Goal: Task Accomplishment & Management: Manage account settings

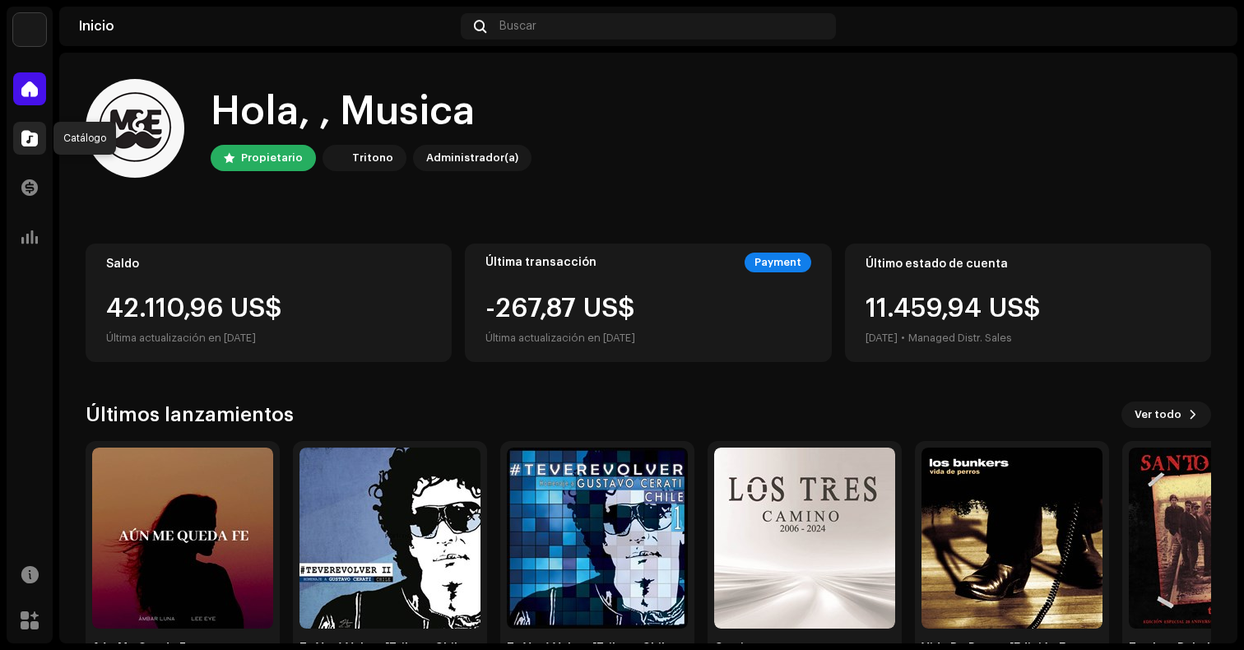
click at [36, 133] on span at bounding box center [29, 138] width 16 height 13
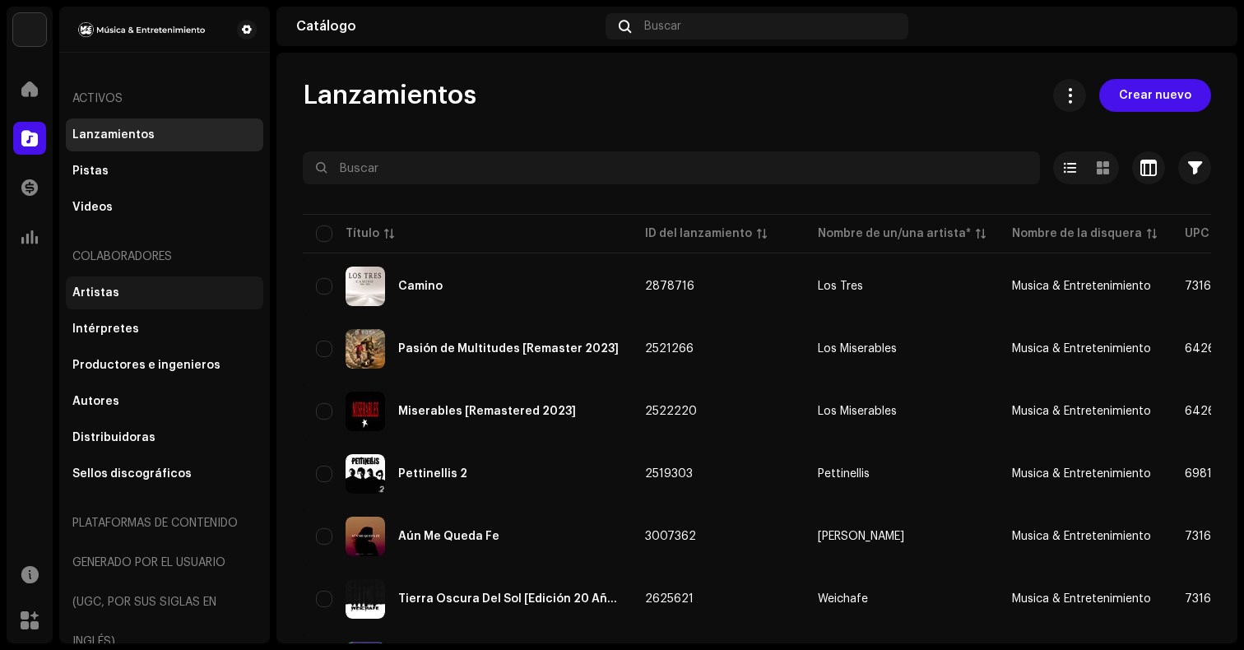
click at [157, 297] on div "Artistas" at bounding box center [164, 292] width 184 height 13
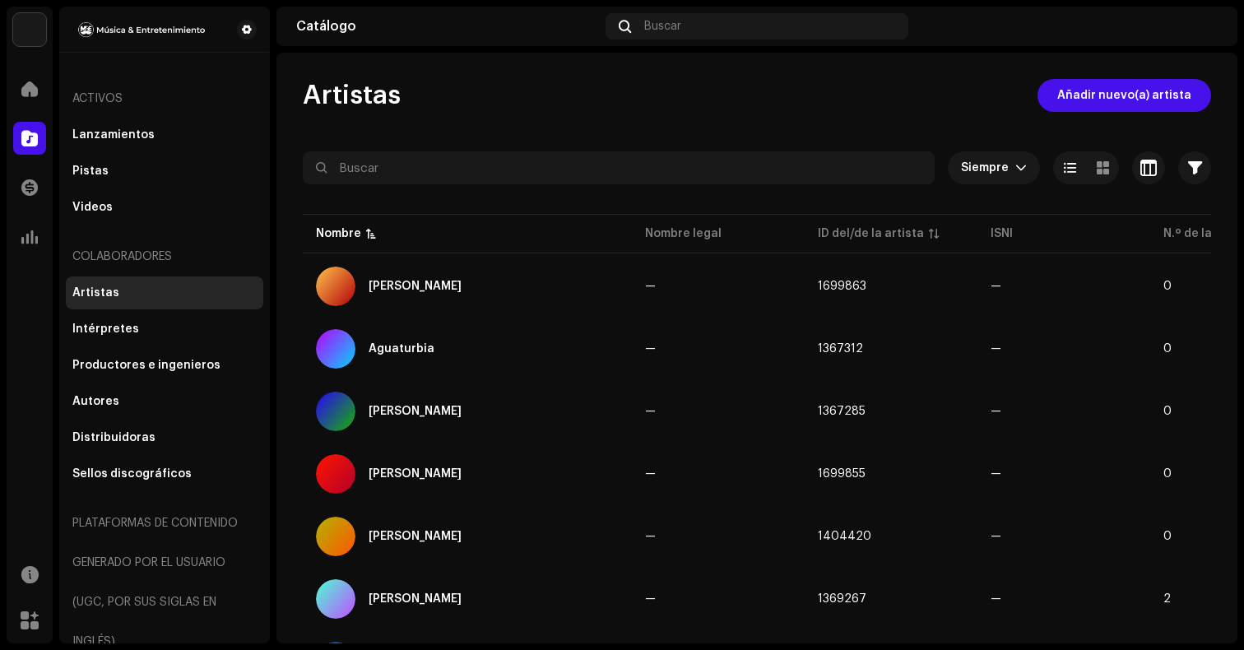
click at [614, 185] on div at bounding box center [757, 197] width 908 height 26
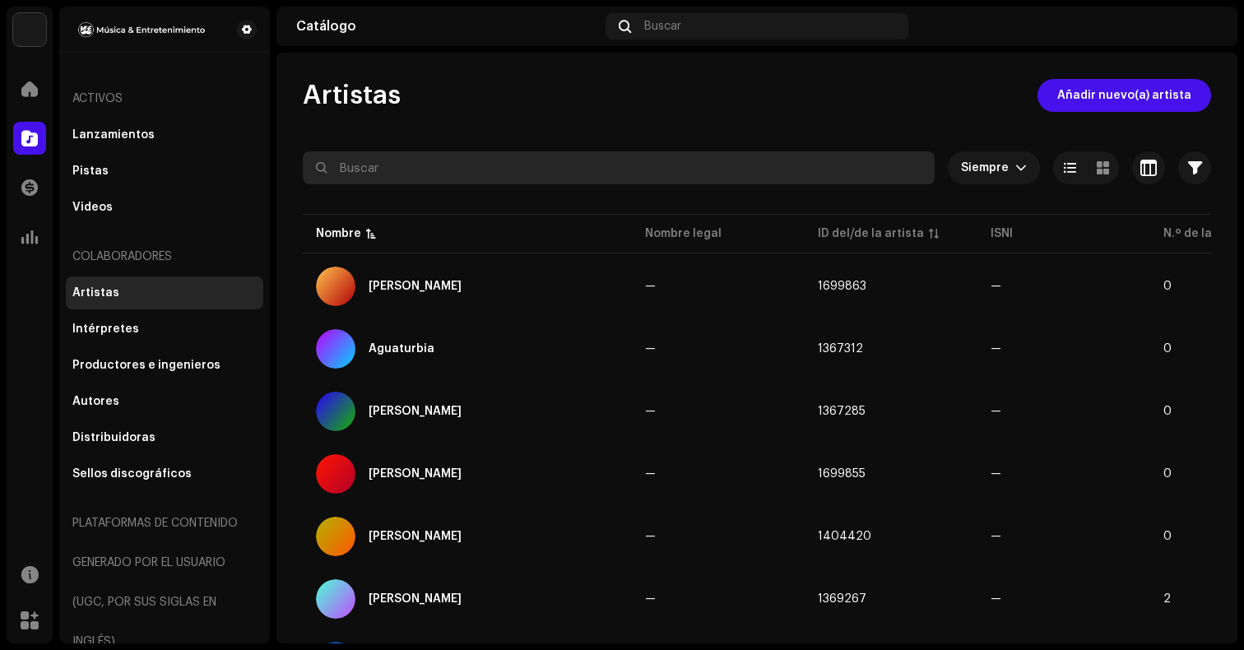
click at [613, 179] on input "text" at bounding box center [619, 167] width 632 height 33
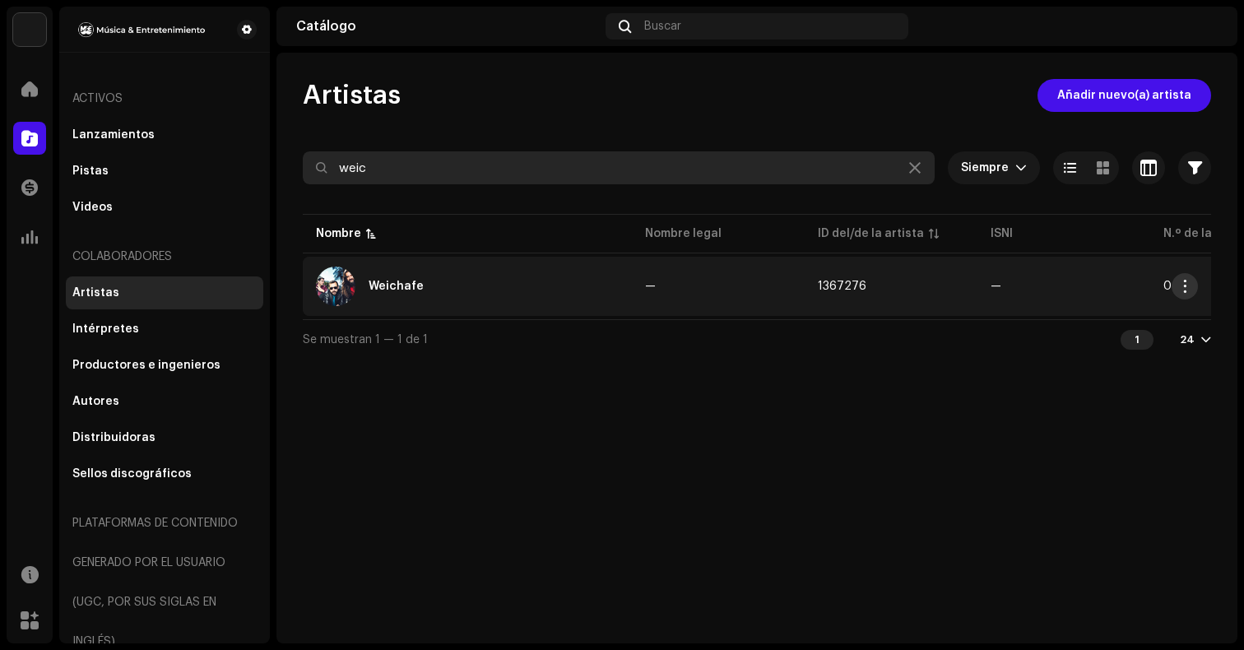
type input "weic"
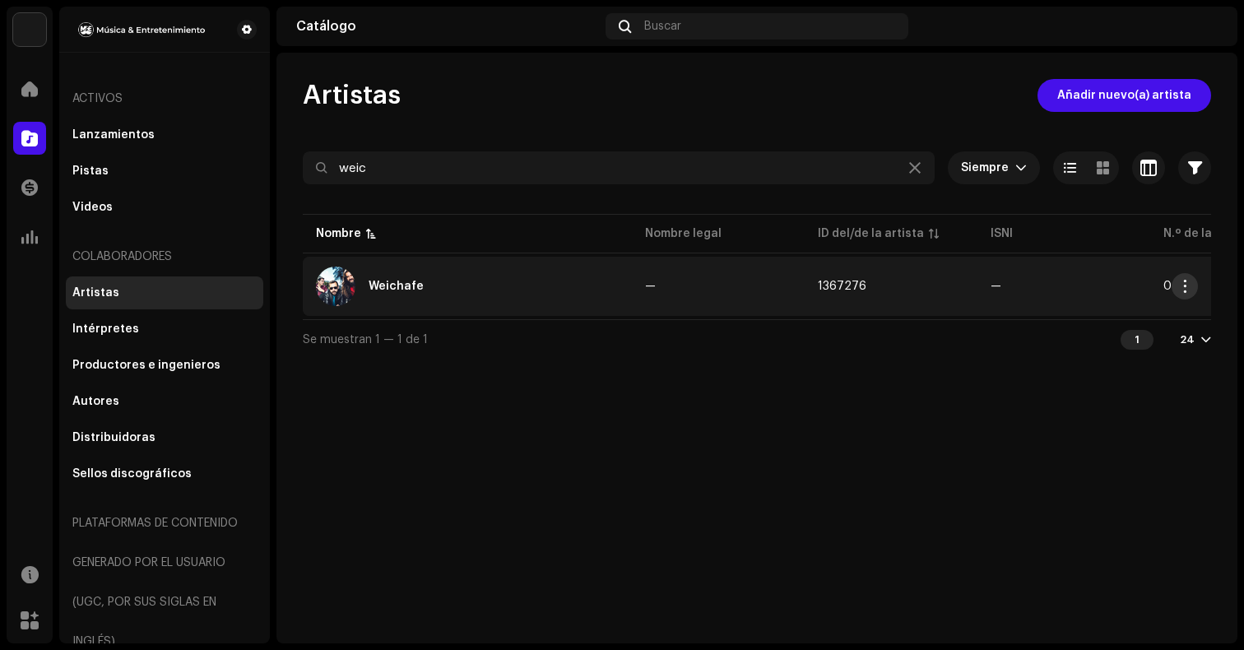
click at [1191, 291] on button "button" at bounding box center [1184, 286] width 26 height 26
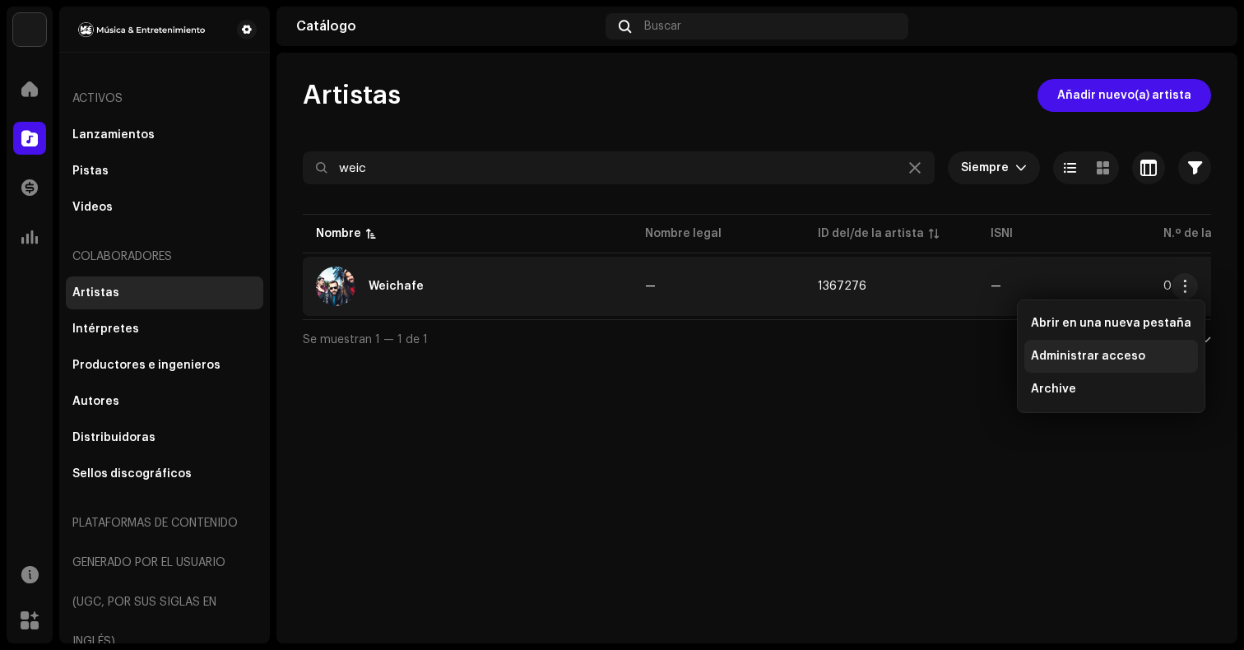
click at [1153, 355] on div "Administrar acceso" at bounding box center [1111, 356] width 160 height 13
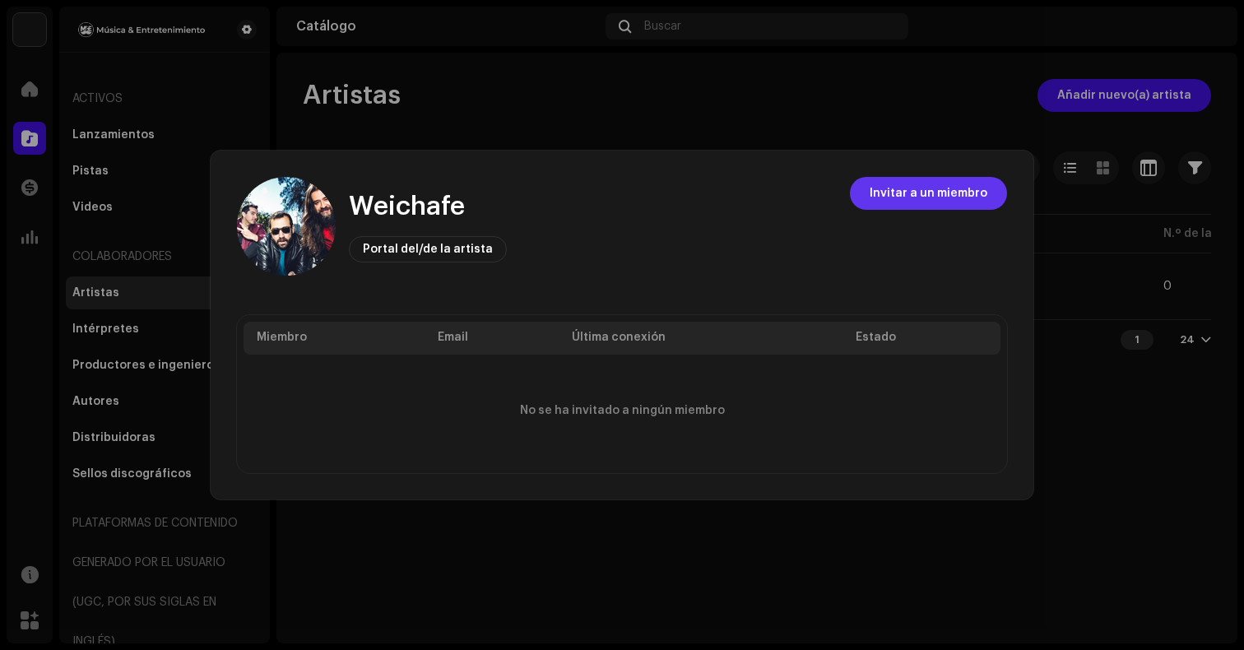
click at [890, 190] on span "Invitar a un miembro" at bounding box center [928, 193] width 118 height 33
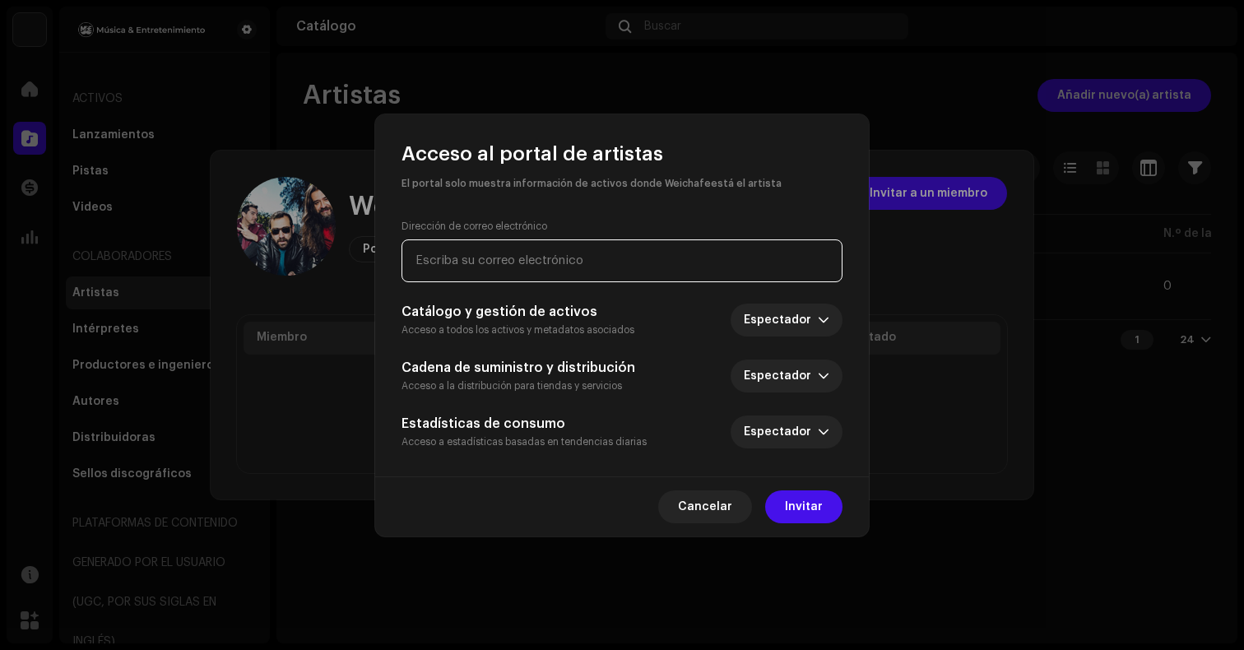
click at [573, 257] on input "email" at bounding box center [621, 260] width 441 height 43
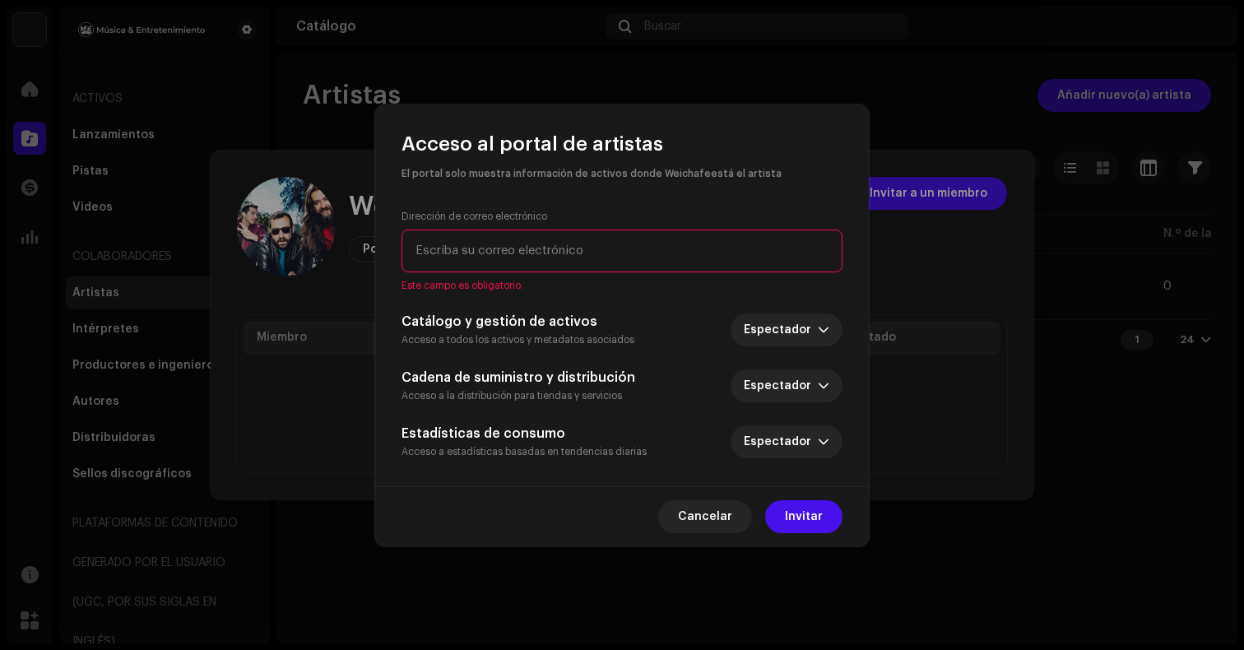
click at [620, 245] on input "email" at bounding box center [621, 251] width 441 height 43
paste input "[DOMAIN_NAME][EMAIL_ADDRESS][DOMAIN_NAME]"
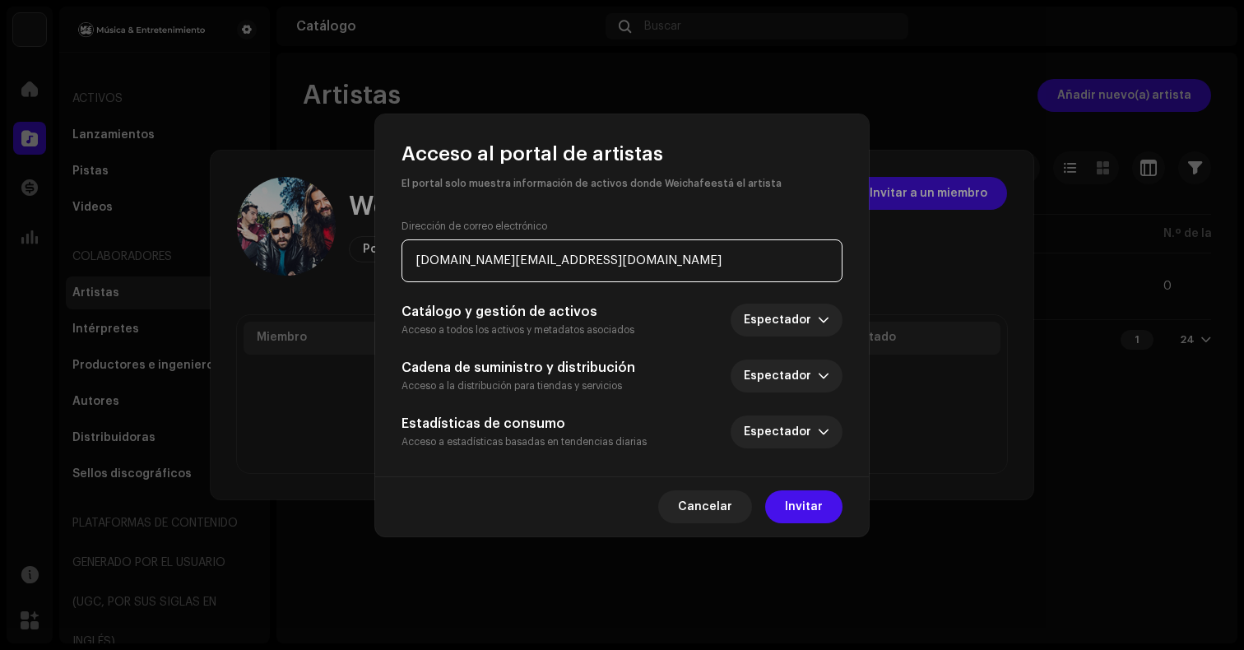
type input "[DOMAIN_NAME][EMAIL_ADDRESS][DOMAIN_NAME]"
click at [698, 196] on div "Dirección de correo electrónico [DOMAIN_NAME][EMAIL_ADDRESS][DOMAIN_NAME] Catál…" at bounding box center [622, 334] width 494 height 283
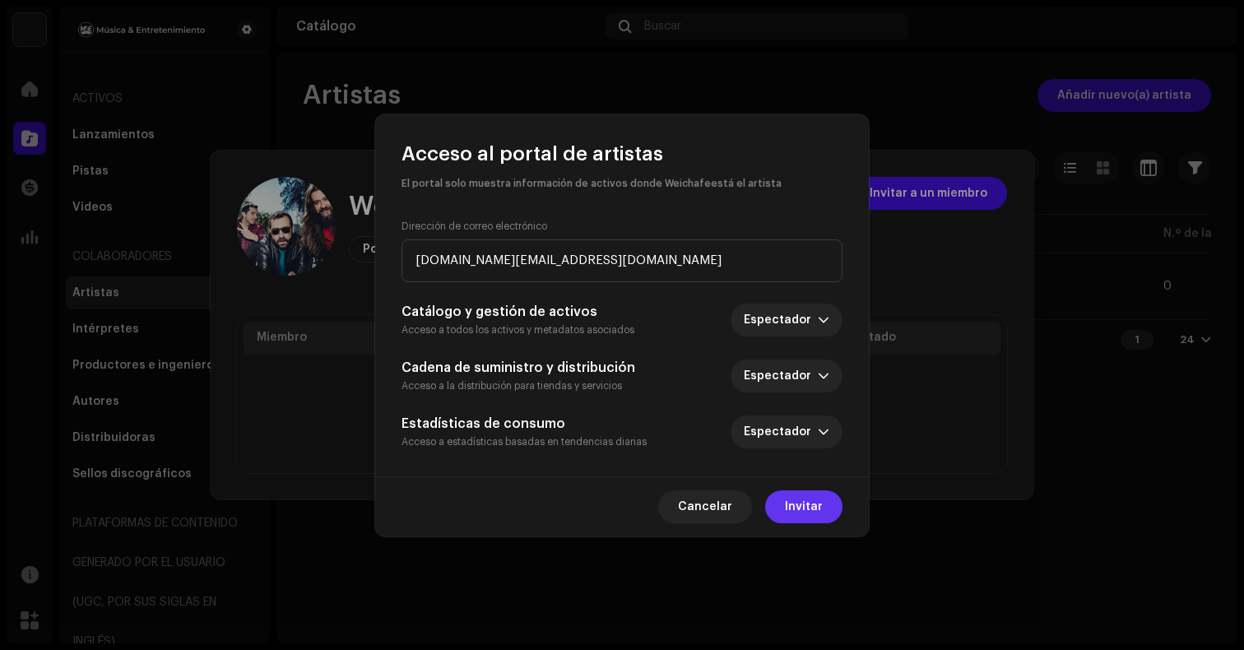
click at [796, 503] on span "Invitar" at bounding box center [804, 506] width 38 height 33
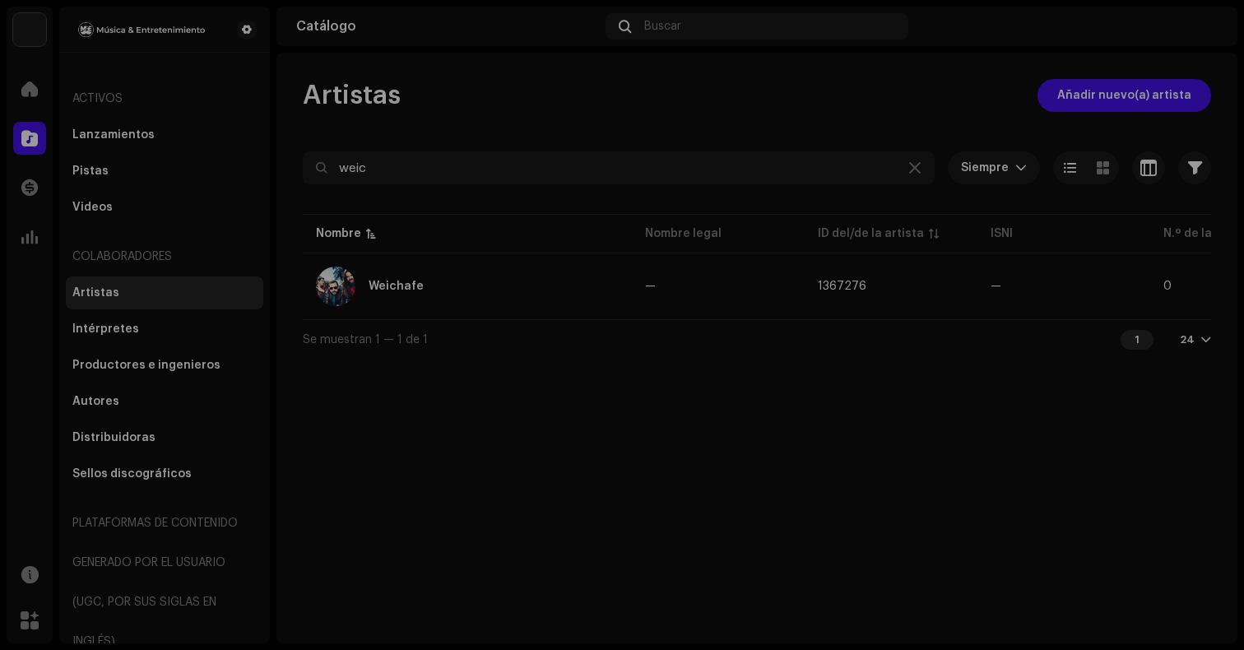
click at [888, 125] on div "Weichafe Portal del/de la artista Invitar a un miembro Miembro Email Última con…" at bounding box center [622, 325] width 1244 height 650
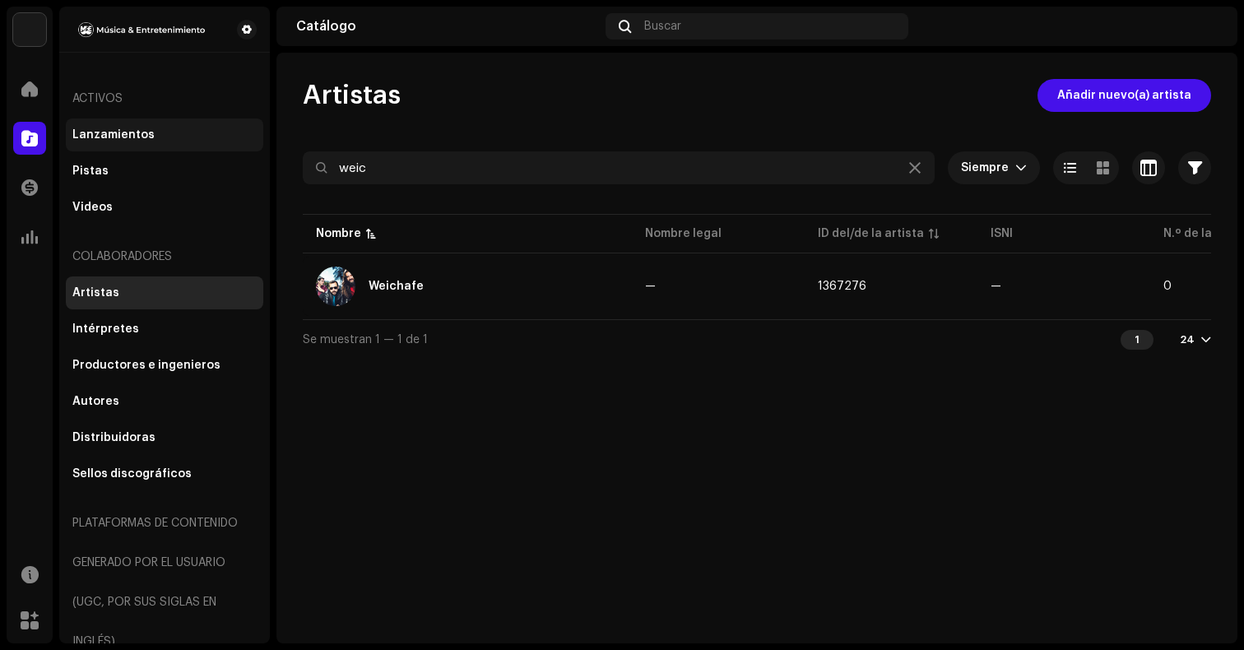
click at [117, 132] on div "Lanzamientos" at bounding box center [113, 134] width 82 height 13
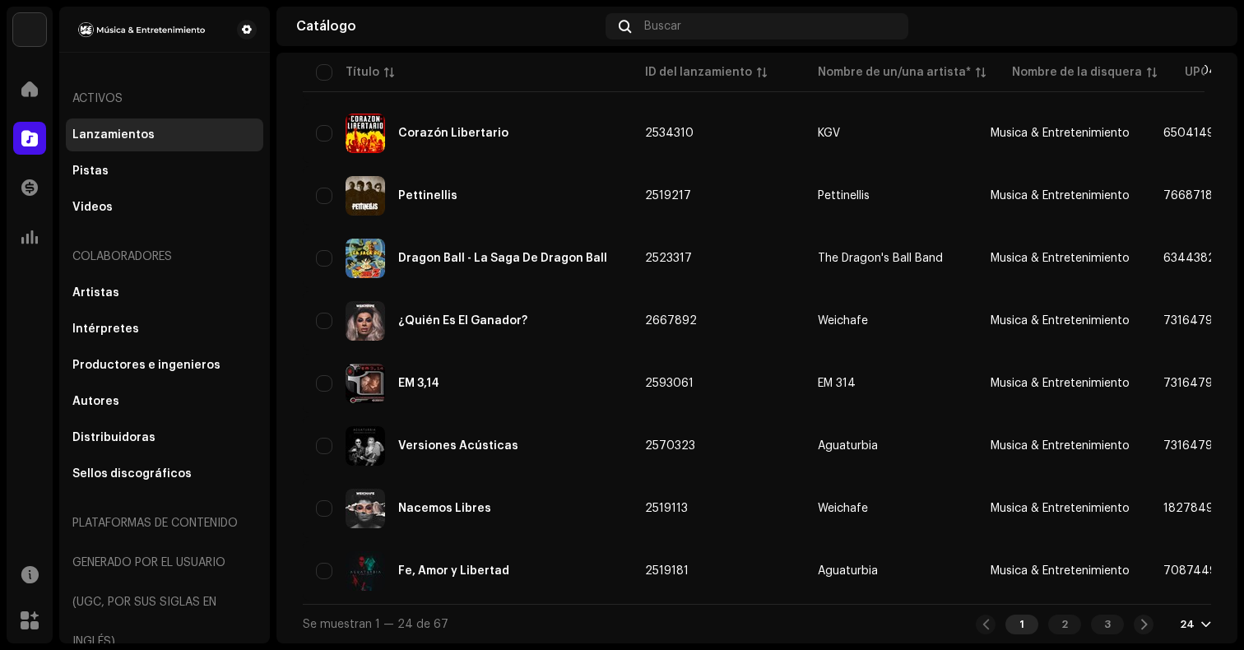
scroll to position [1164, 0]
click at [119, 296] on div "Artistas" at bounding box center [164, 292] width 184 height 13
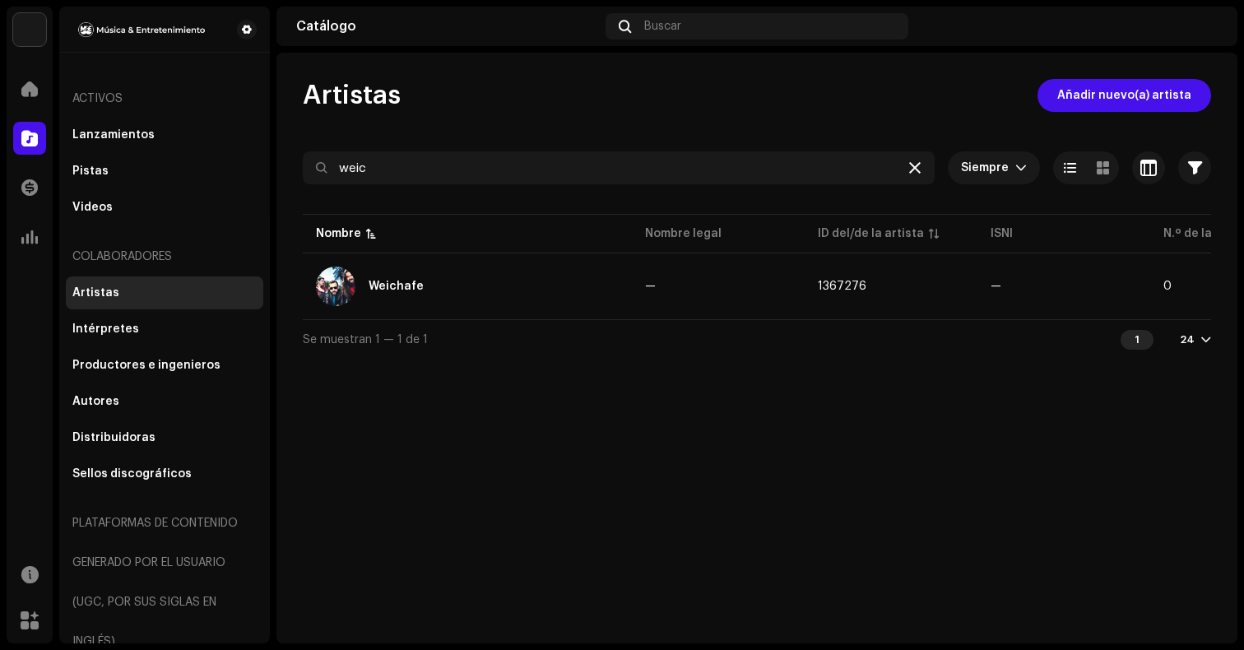
click at [919, 168] on icon at bounding box center [915, 167] width 12 height 13
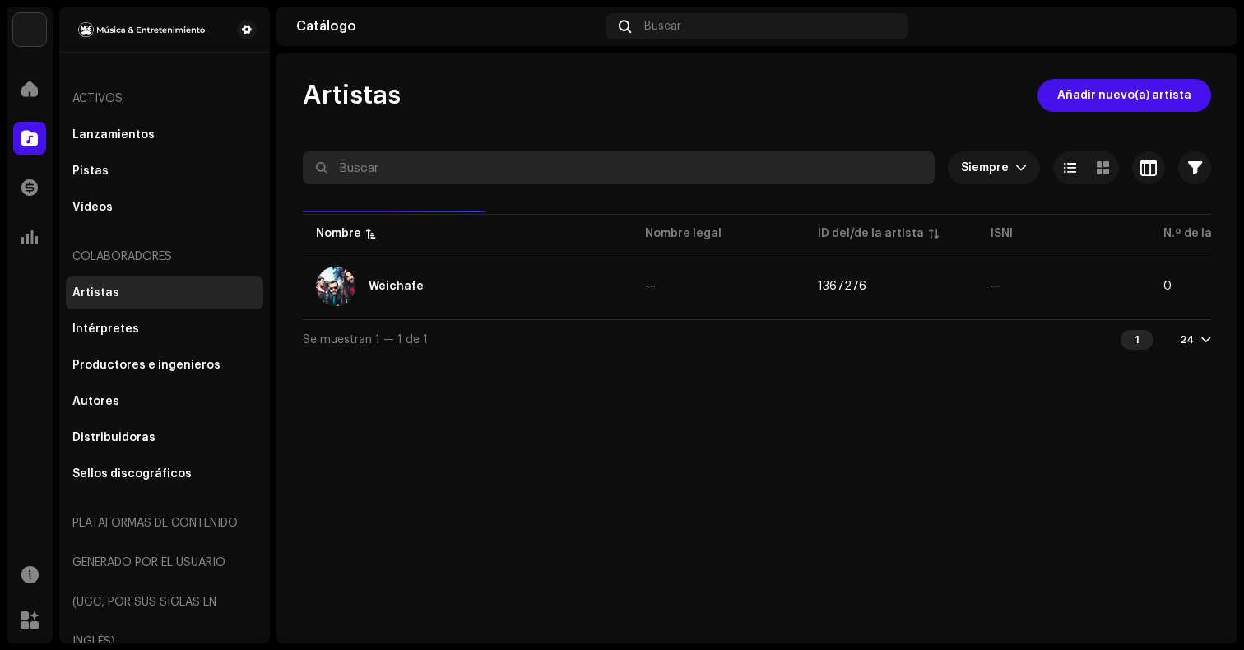
click at [818, 173] on input "text" at bounding box center [619, 167] width 632 height 33
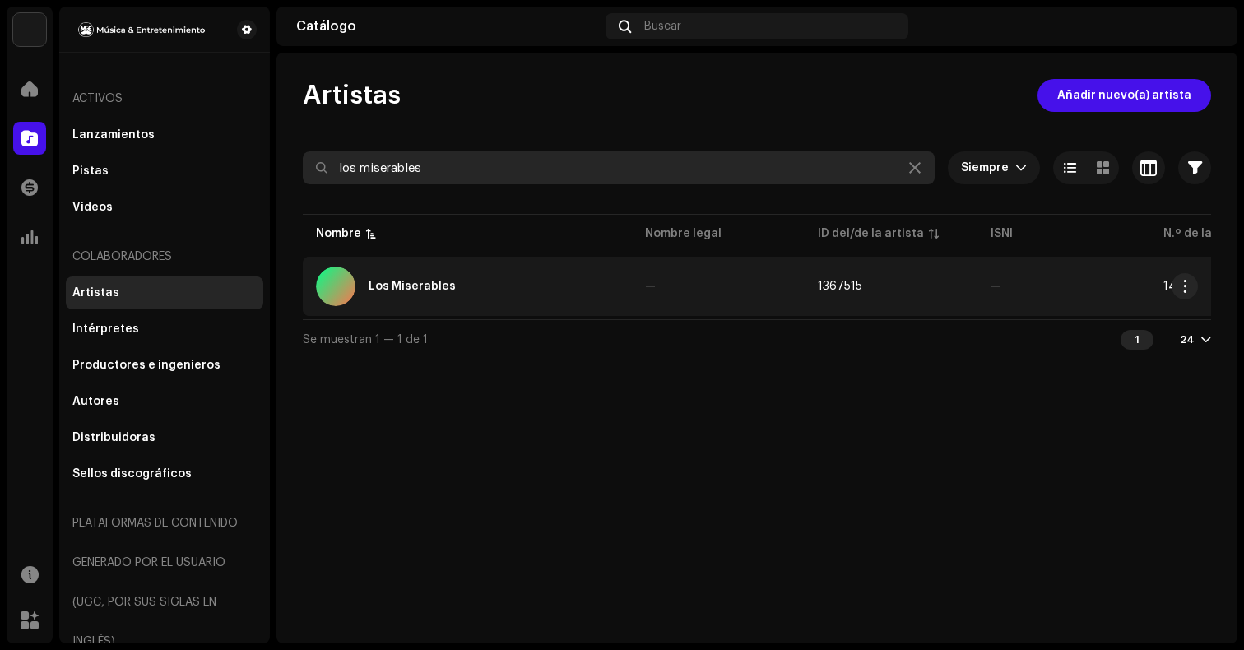
type input "los miserables"
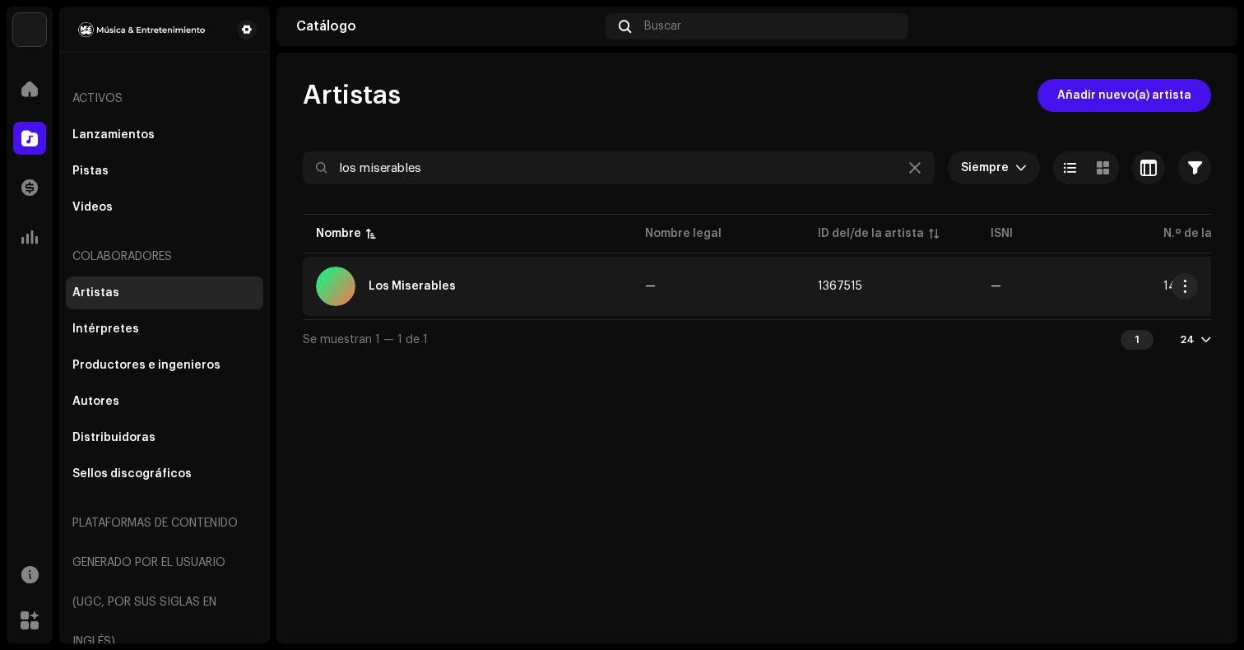
click at [582, 276] on div "Los Miserables" at bounding box center [467, 286] width 303 height 39
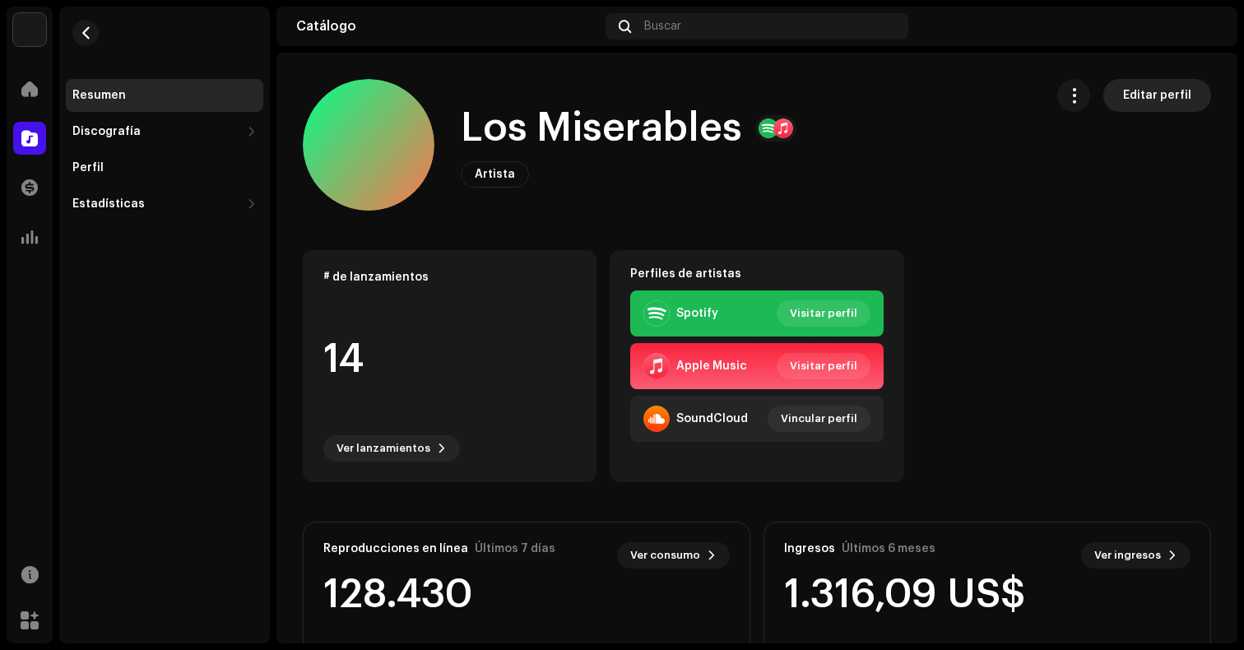
click at [1141, 93] on span "Editar perfil" at bounding box center [1157, 95] width 68 height 33
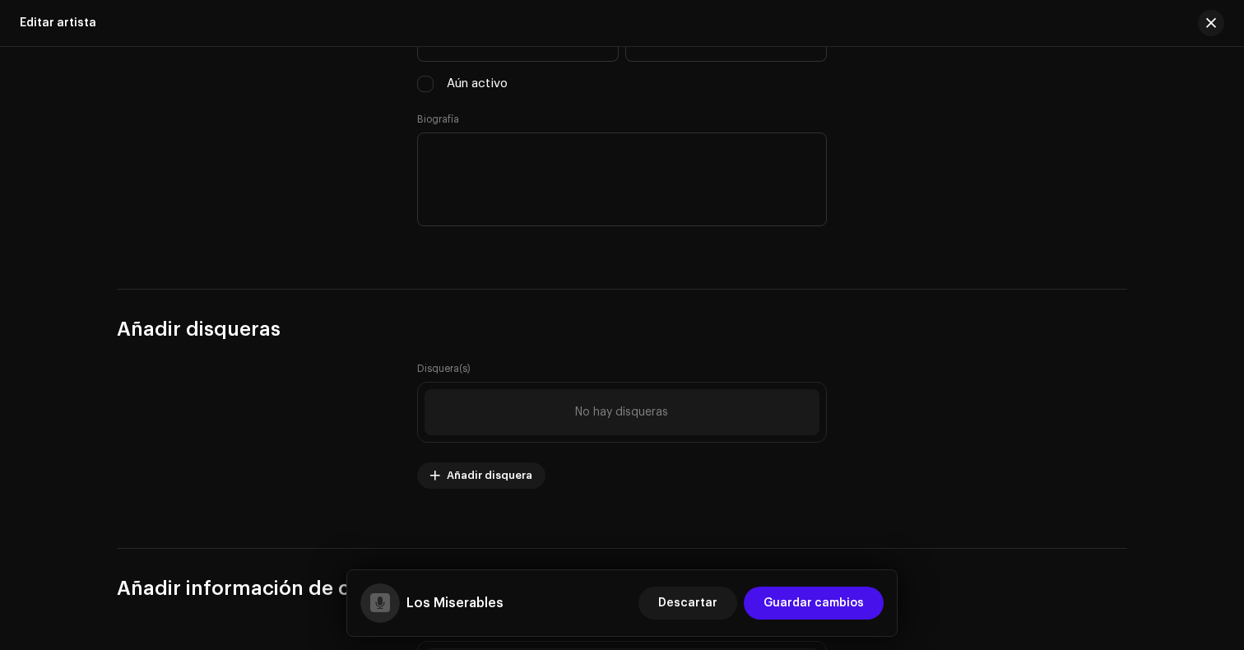
scroll to position [2144, 0]
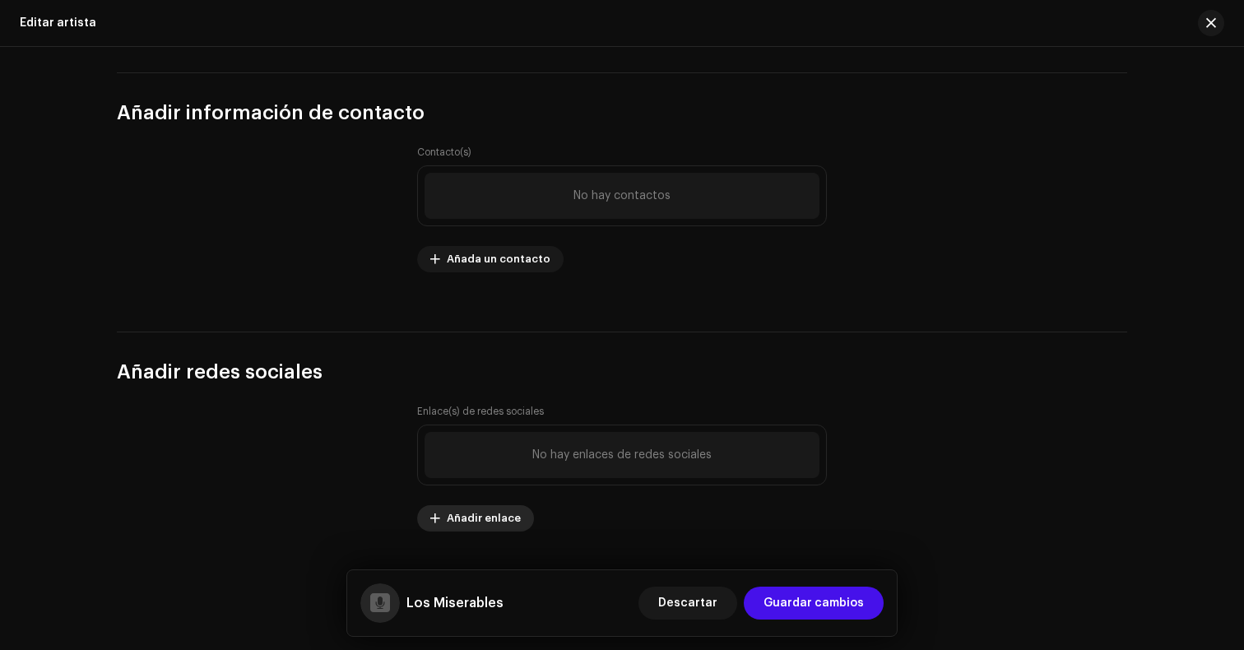
click at [504, 522] on span "Añadir enlace" at bounding box center [484, 518] width 74 height 33
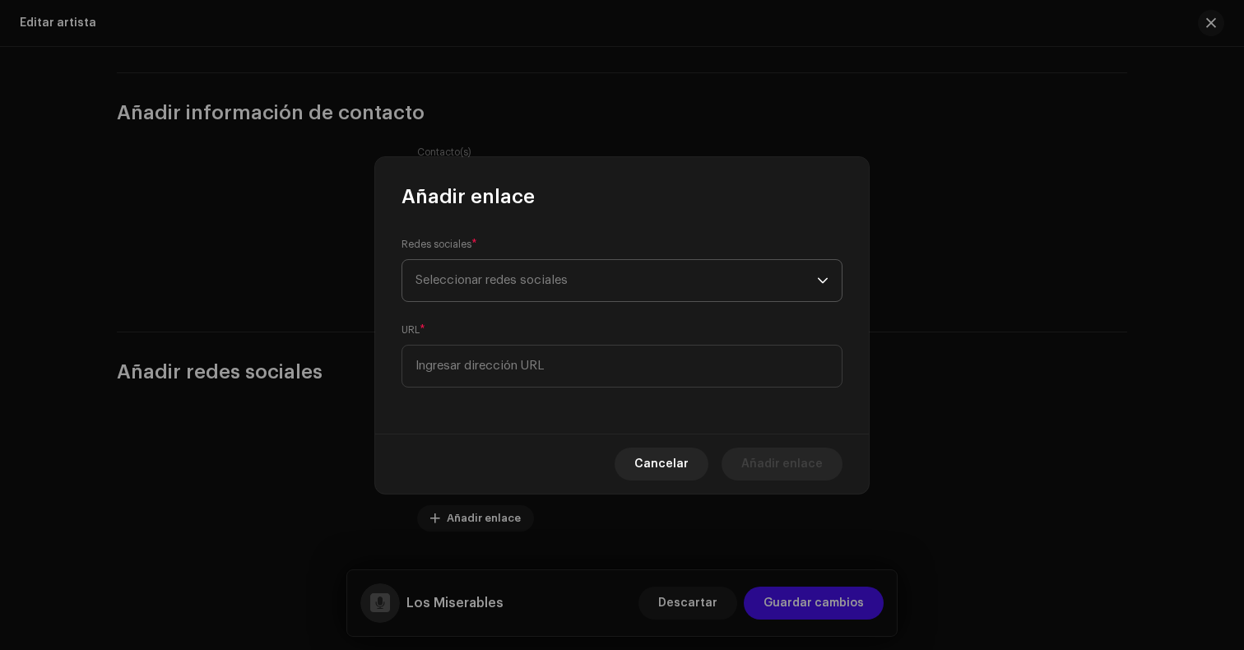
click at [605, 291] on span "Seleccionar redes sociales" at bounding box center [615, 280] width 401 height 41
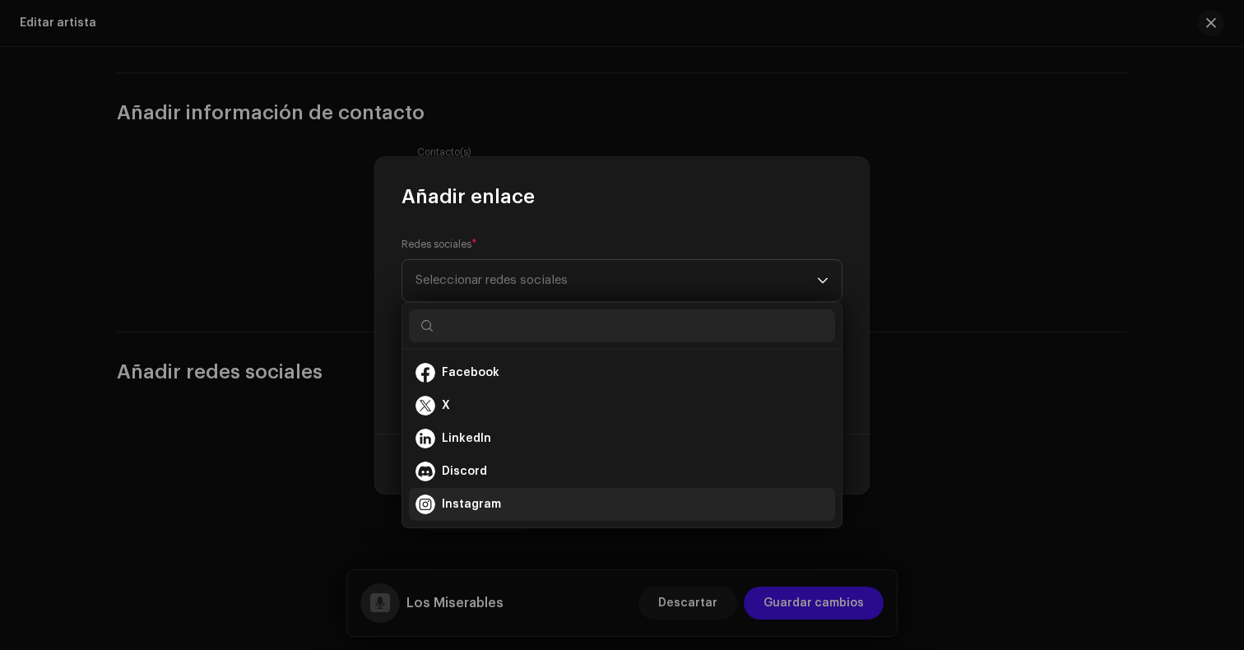
click at [510, 504] on div "Instagram" at bounding box center [621, 504] width 413 height 20
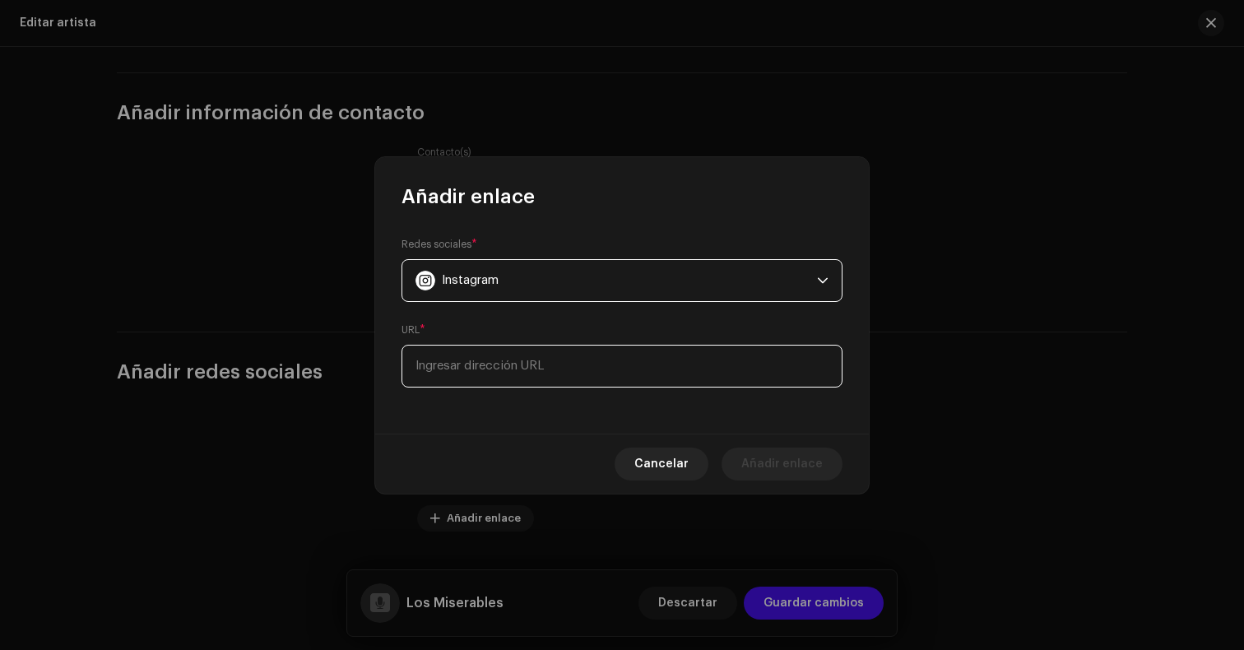
click at [555, 373] on input at bounding box center [621, 366] width 441 height 43
paste input "[URL][DOMAIN_NAME]"
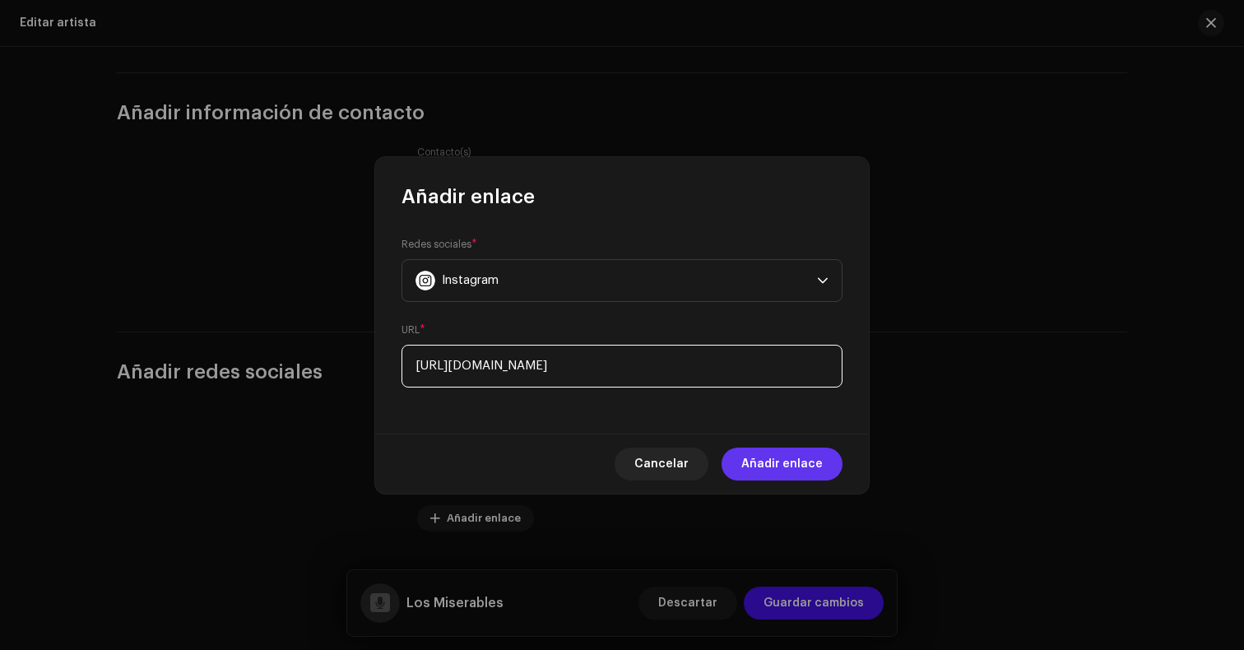
type input "[URL][DOMAIN_NAME]"
click at [786, 456] on span "Añadir enlace" at bounding box center [781, 463] width 81 height 33
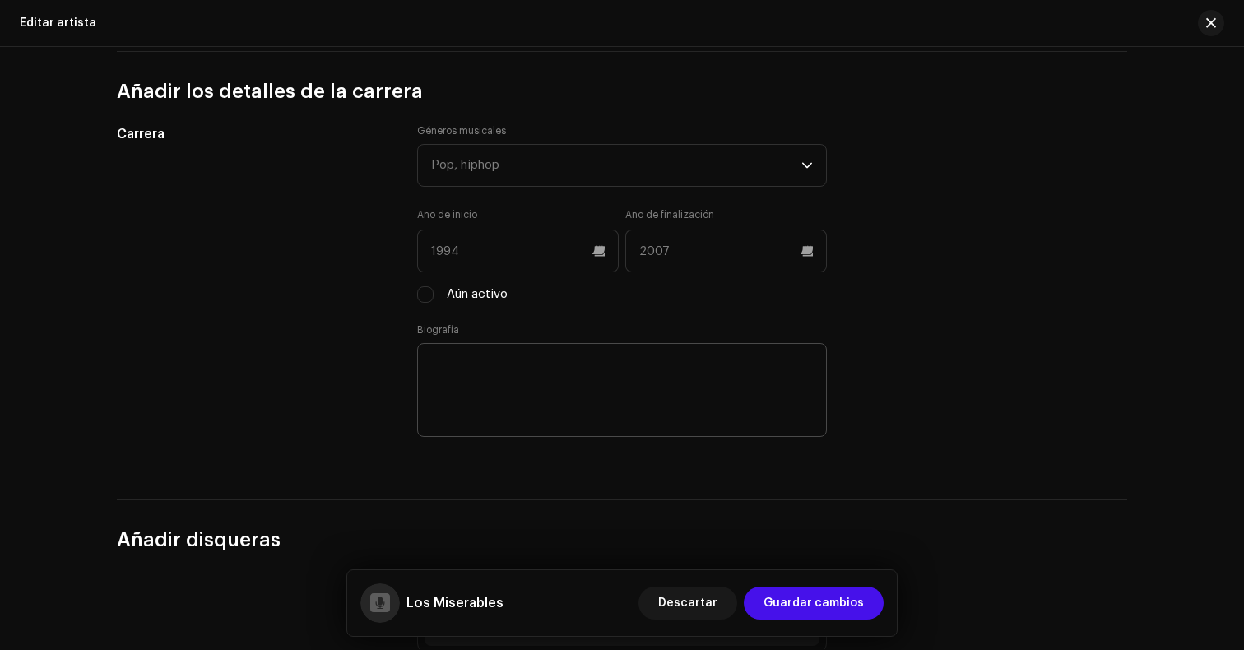
scroll to position [1478, 0]
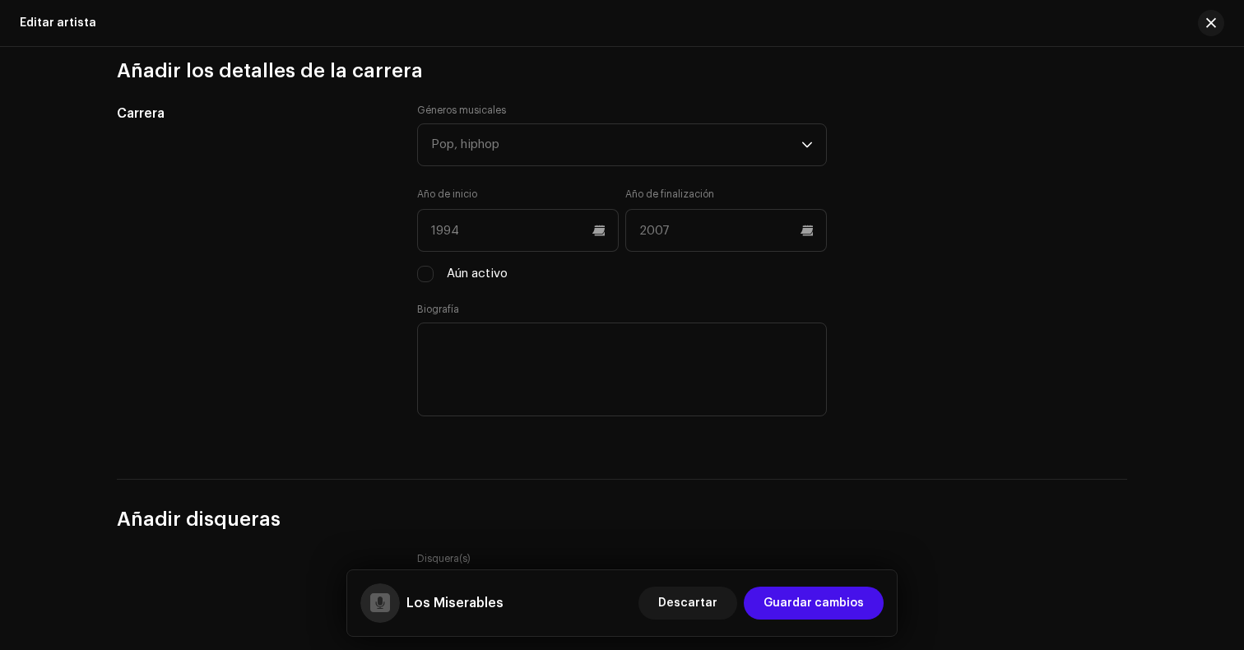
click at [427, 284] on div "Géneros musicales Pop, hiphop Año de inicio Año de finalización Aún activo Biog…" at bounding box center [622, 272] width 410 height 336
click at [424, 281] on input "Aún activo" at bounding box center [425, 274] width 16 height 16
click at [424, 280] on input "Aún activo" at bounding box center [425, 274] width 16 height 16
checkbox input "true"
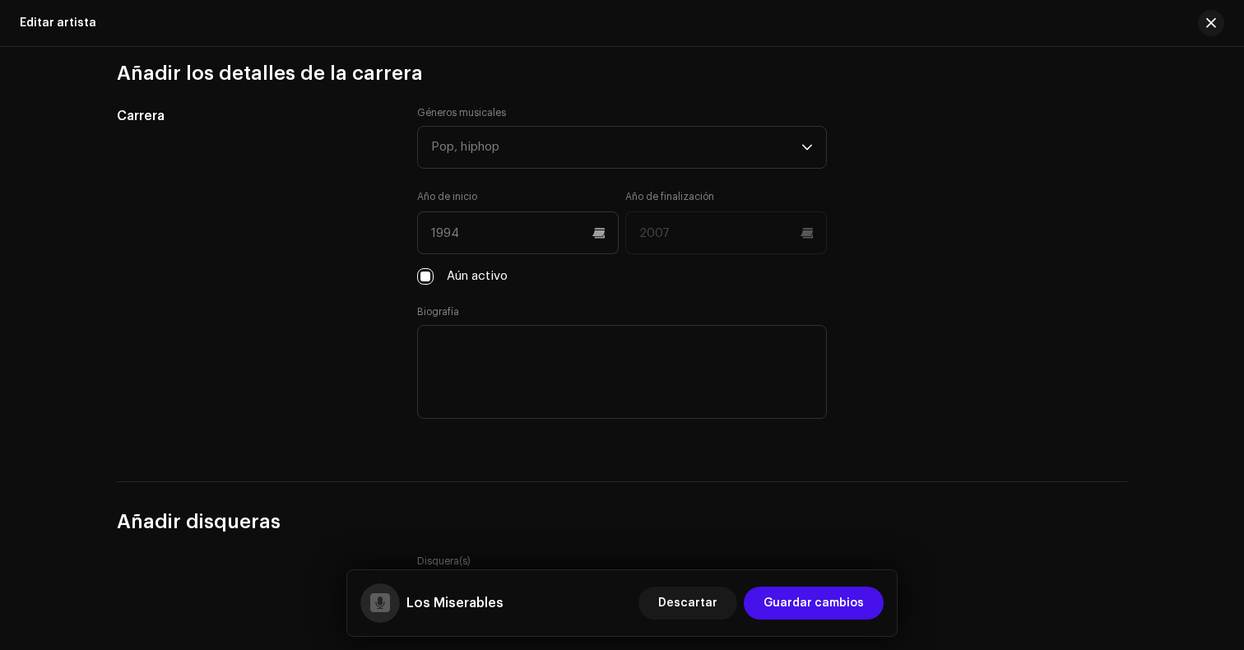
scroll to position [1468, 0]
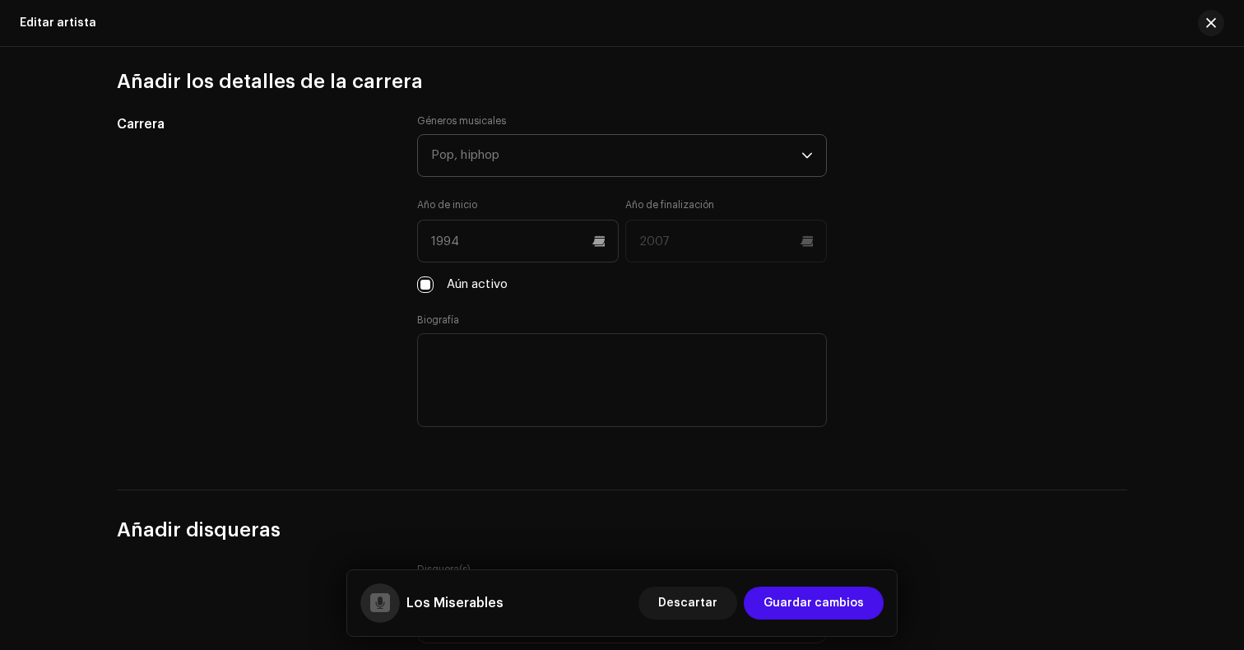
click at [792, 153] on div "Pop, hiphop" at bounding box center [616, 155] width 370 height 41
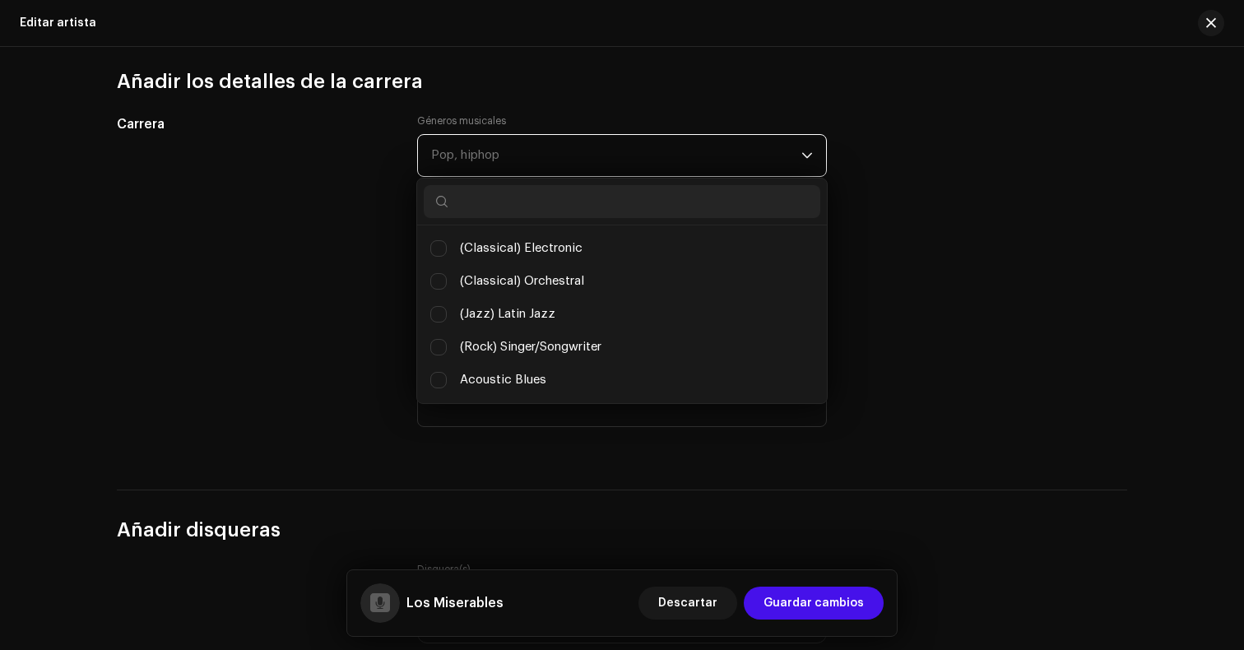
scroll to position [9, 63]
click at [659, 169] on div "Pop, hiphop" at bounding box center [616, 155] width 370 height 41
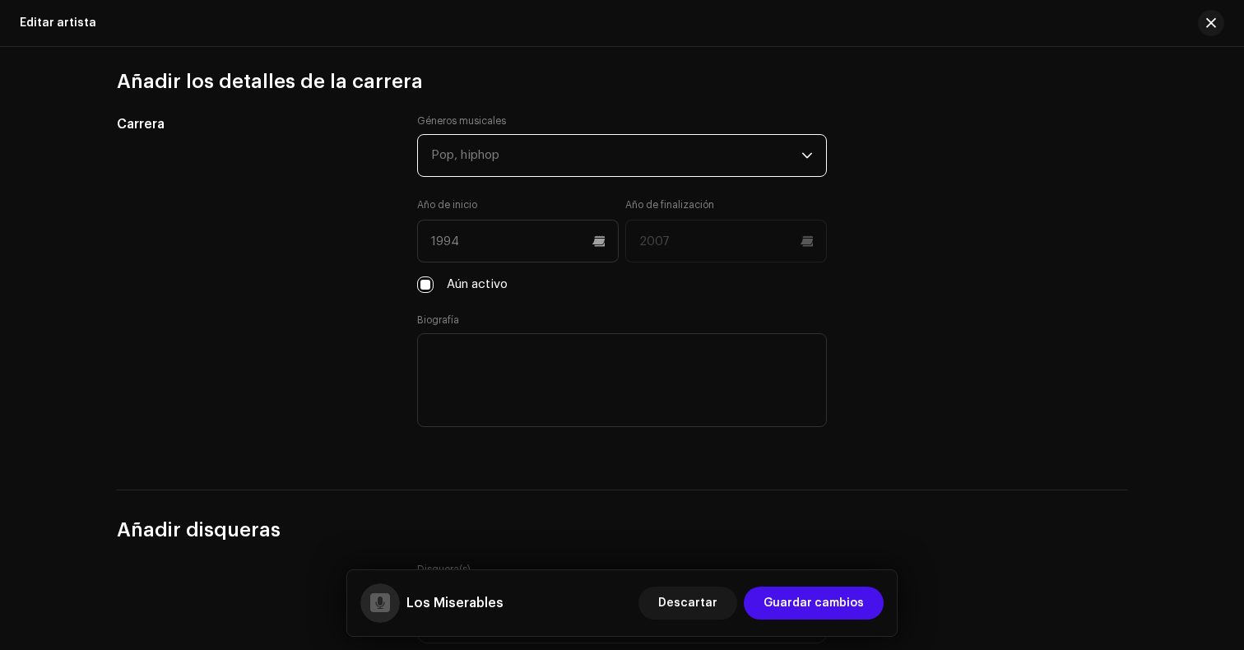
click at [658, 169] on div "Pop, hiphop" at bounding box center [616, 155] width 370 height 41
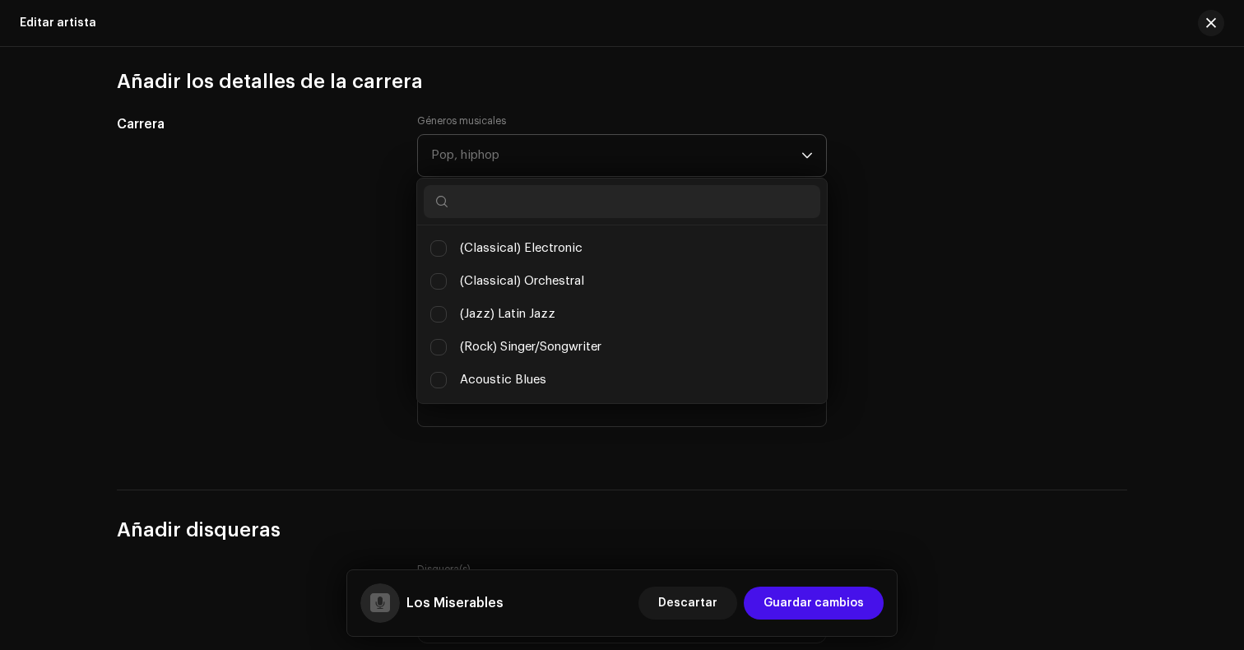
click at [606, 197] on input "text" at bounding box center [622, 201] width 396 height 33
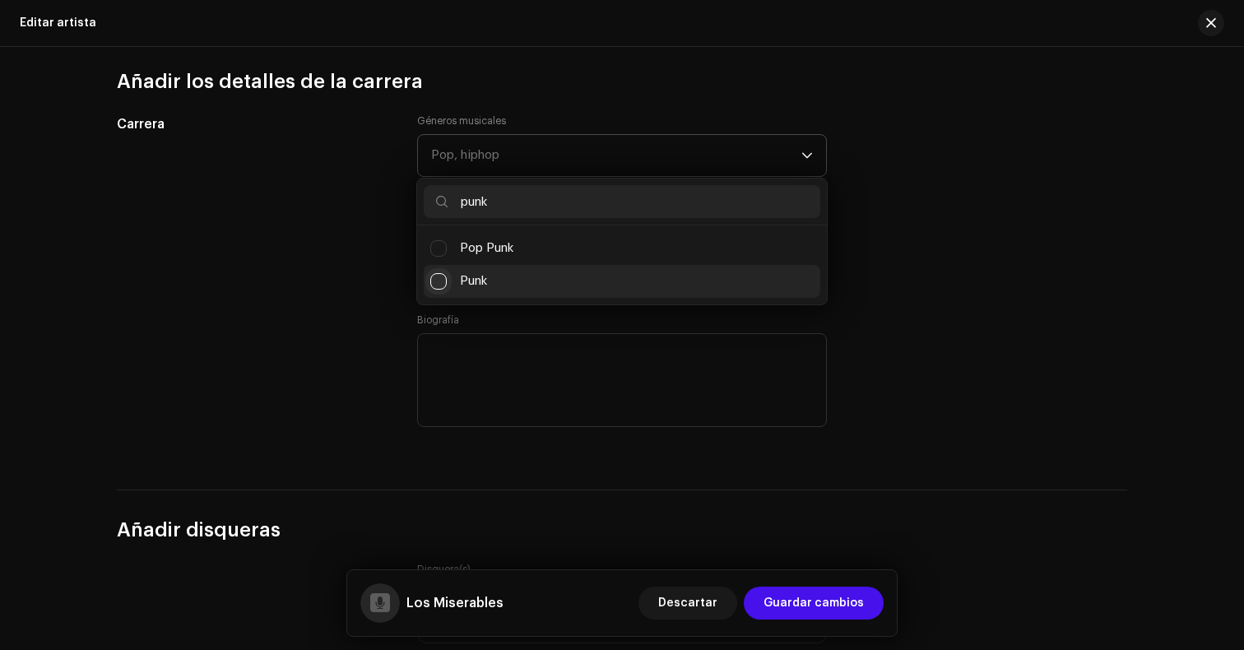
type input "punk"
click at [441, 277] on input "Punk" at bounding box center [438, 281] width 16 height 16
checkbox input "false"
click at [1027, 251] on div "Carrera Géneros musicales Punk punk Pop Punk Punk Año de inicio Año de finaliza…" at bounding box center [622, 282] width 1010 height 336
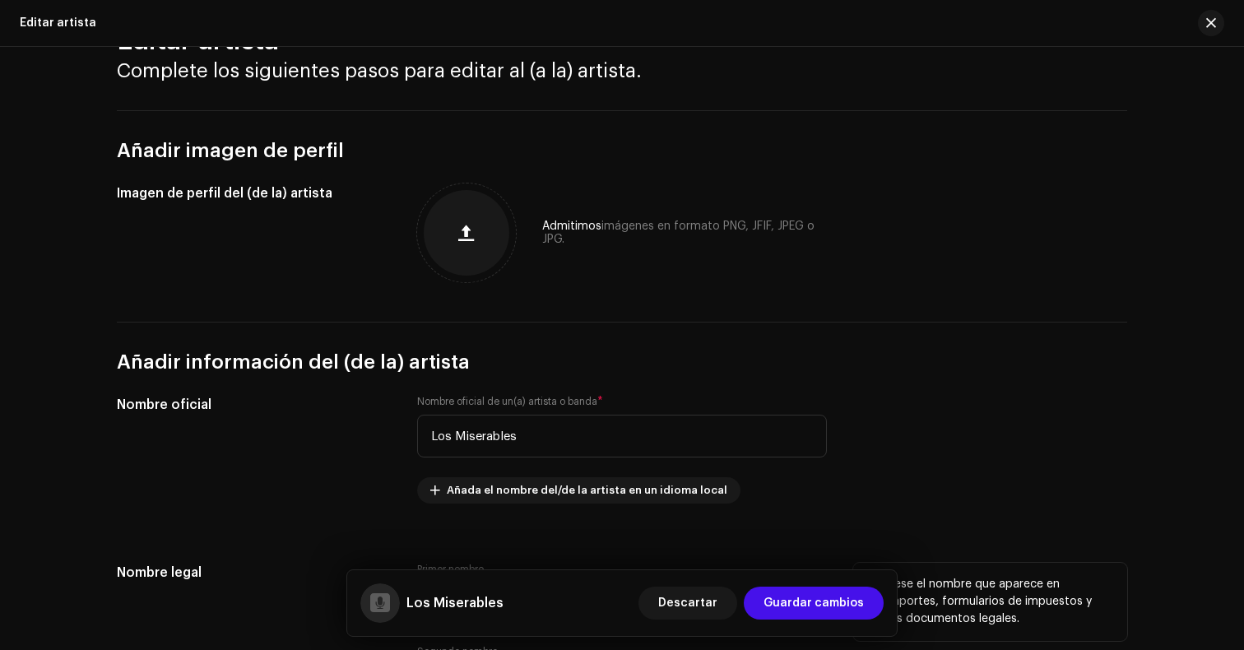
scroll to position [60, 0]
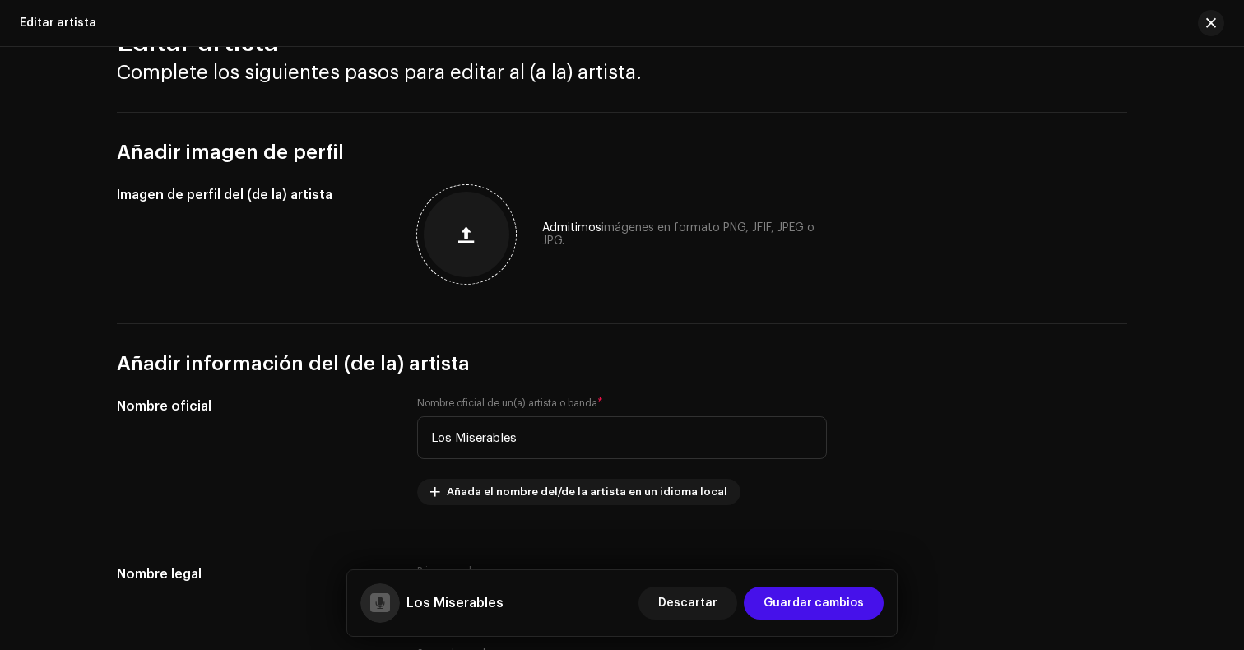
click at [503, 234] on div at bounding box center [467, 235] width 86 height 86
click at [461, 234] on span "button" at bounding box center [466, 234] width 16 height 13
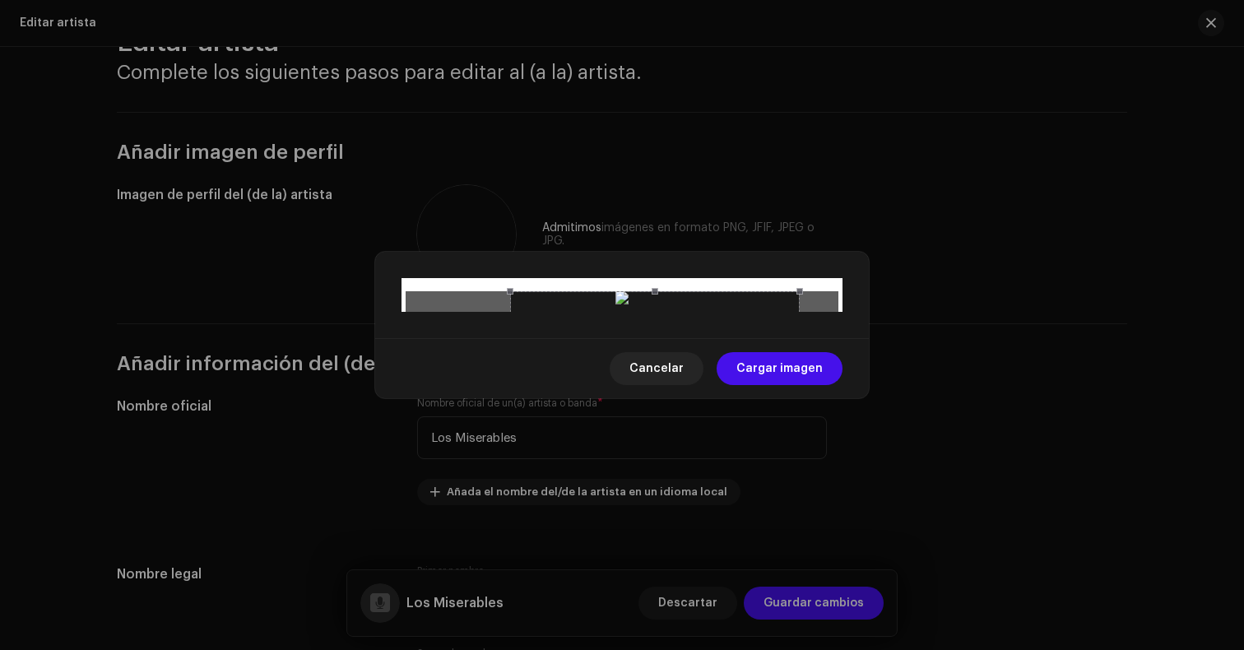
drag, startPoint x: 696, startPoint y: 307, endPoint x: 729, endPoint y: 308, distance: 32.9
click at [729, 308] on div at bounding box center [655, 436] width 290 height 290
click at [796, 385] on span "Cargar imagen" at bounding box center [779, 368] width 86 height 33
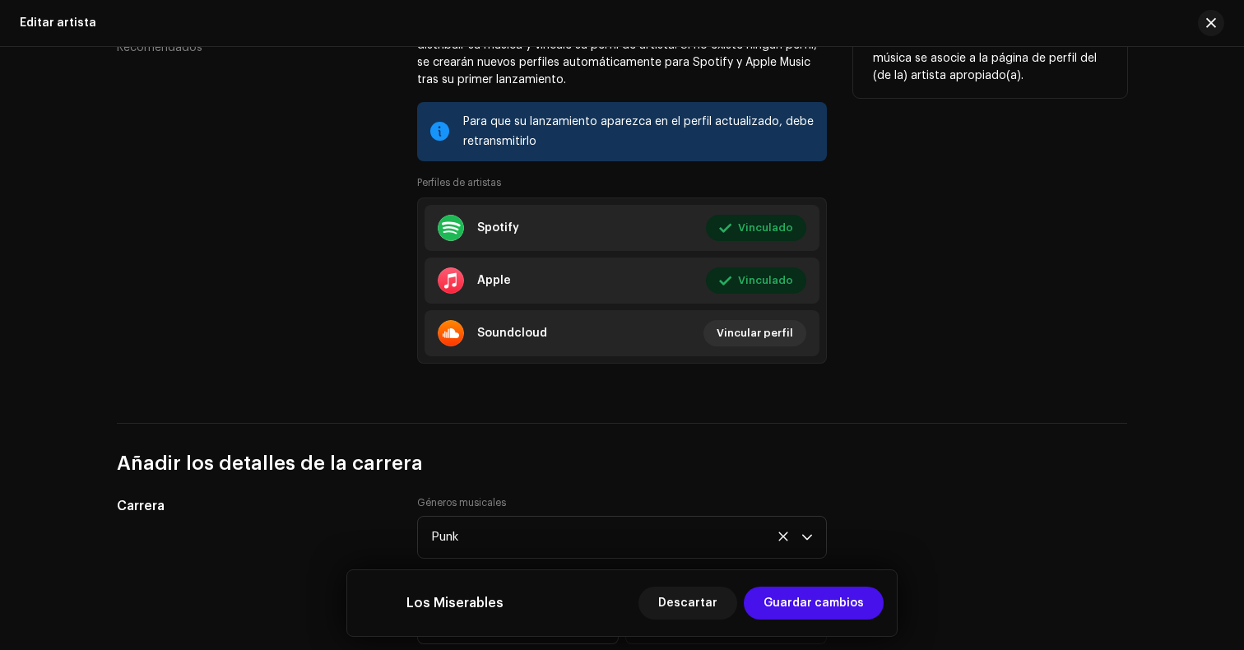
scroll to position [1071, 0]
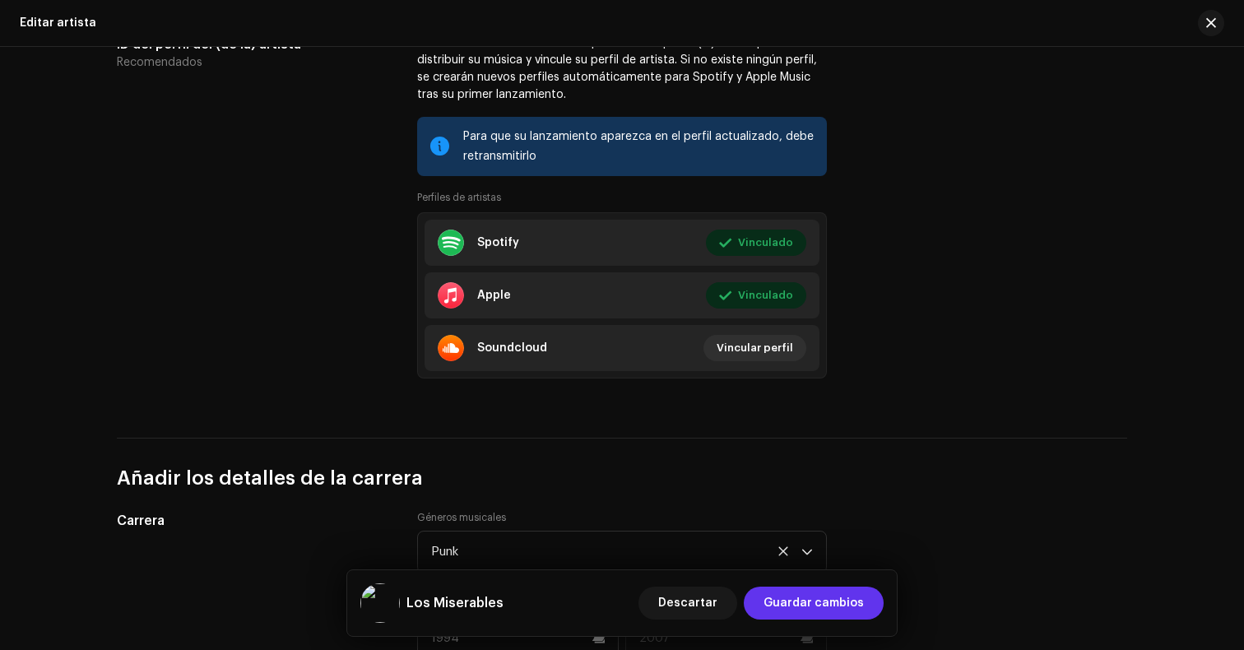
click at [838, 601] on span "Guardar cambios" at bounding box center [813, 603] width 100 height 33
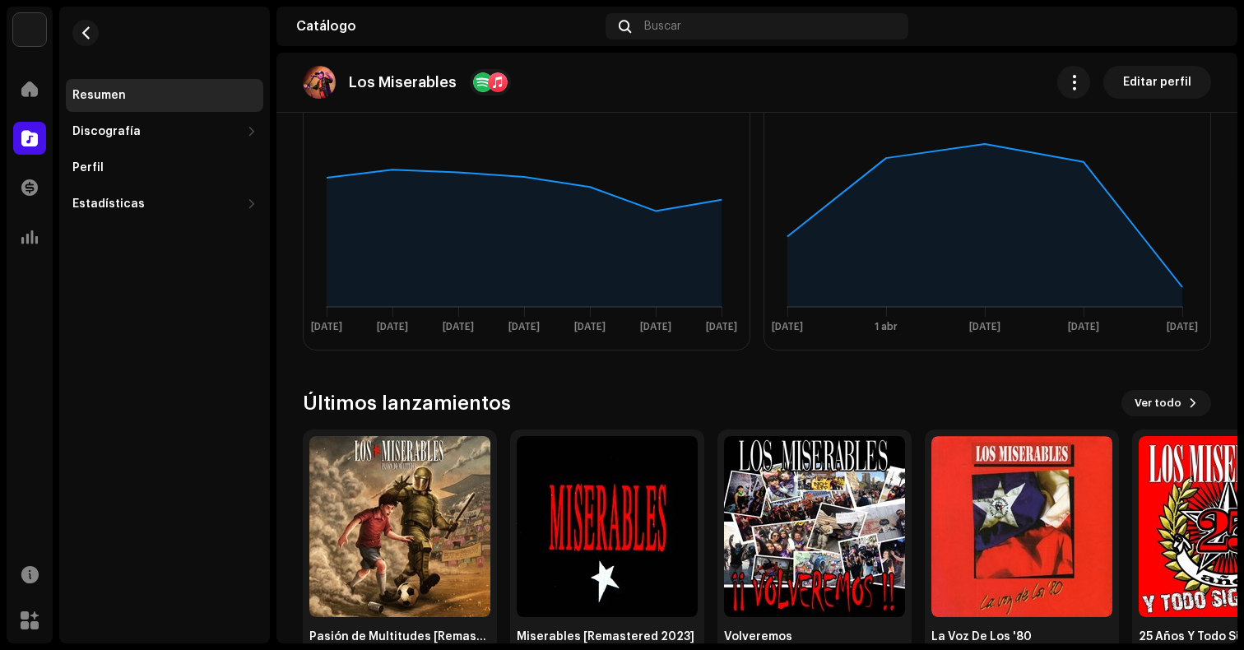
scroll to position [550, 0]
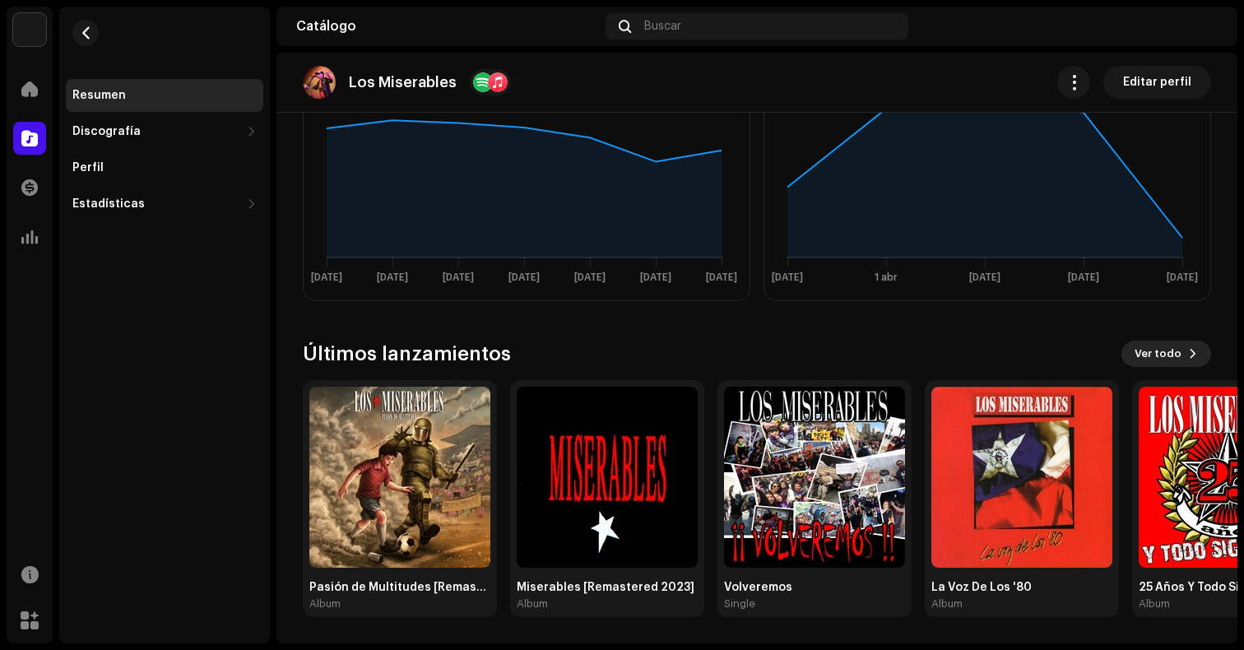
click at [1176, 359] on button "Ver todo" at bounding box center [1166, 354] width 90 height 26
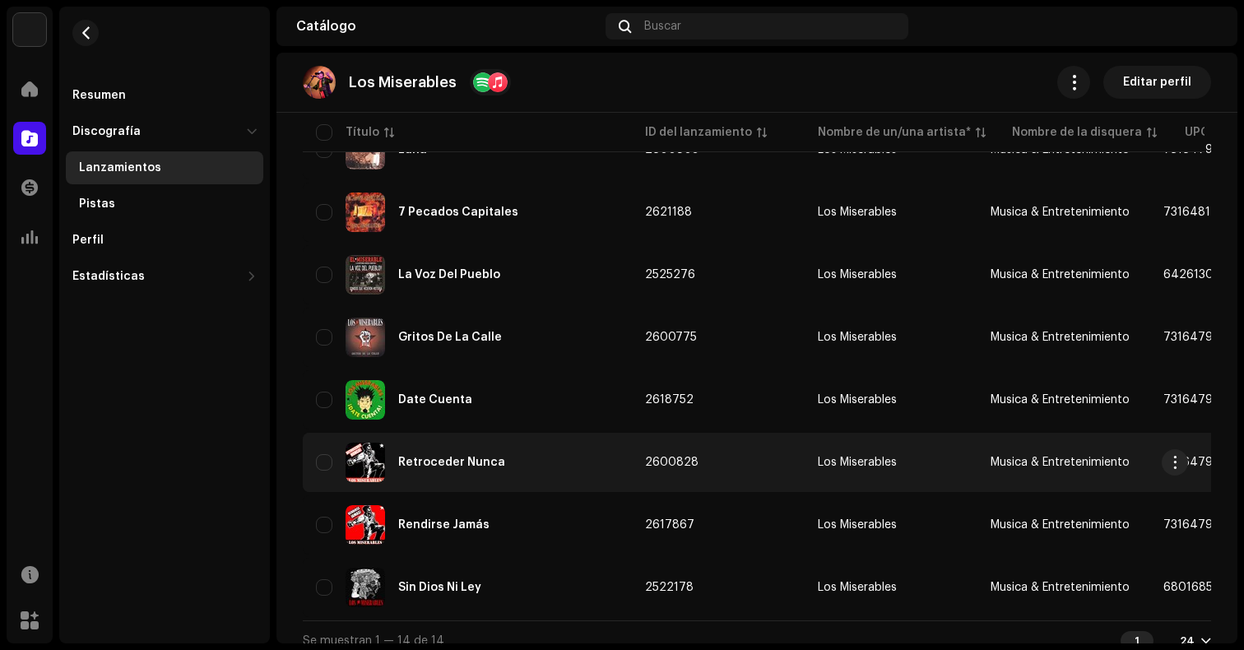
scroll to position [599, 0]
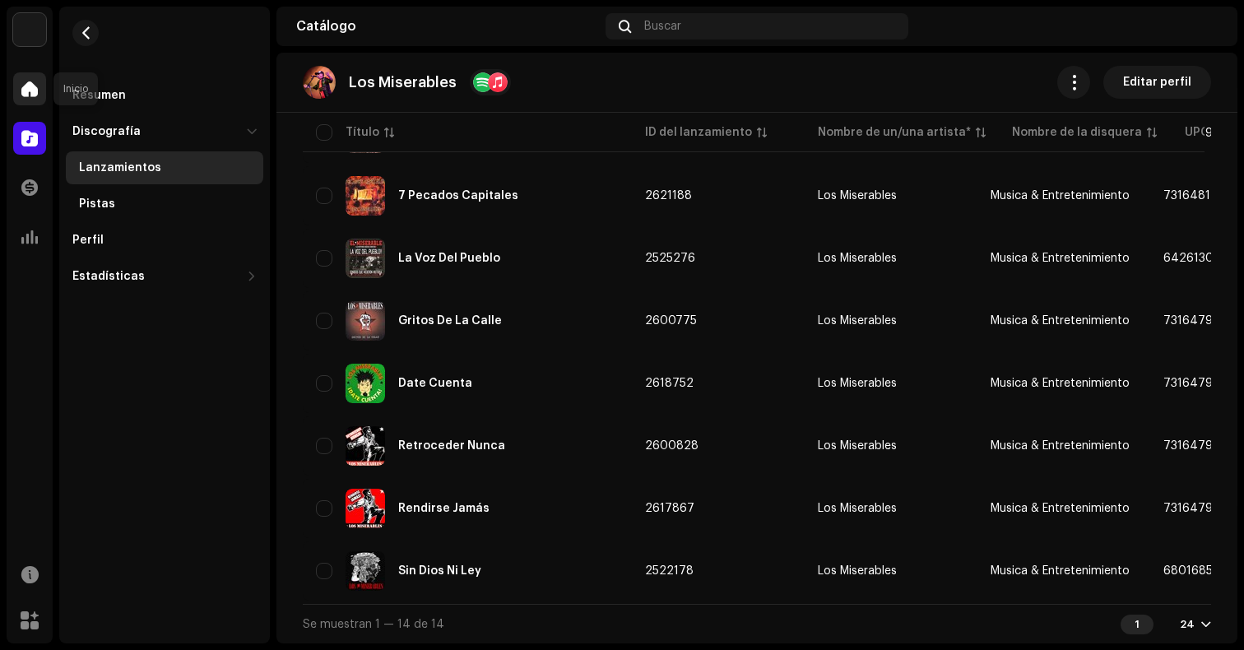
click at [30, 90] on span at bounding box center [29, 88] width 16 height 13
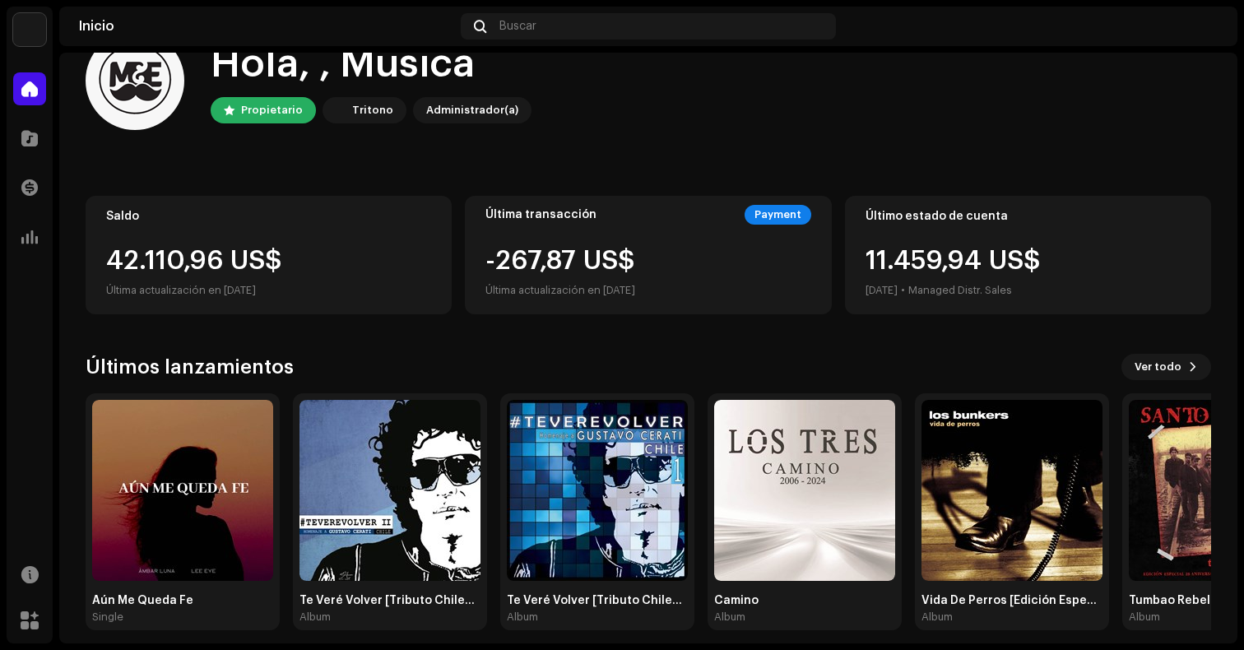
scroll to position [61, 0]
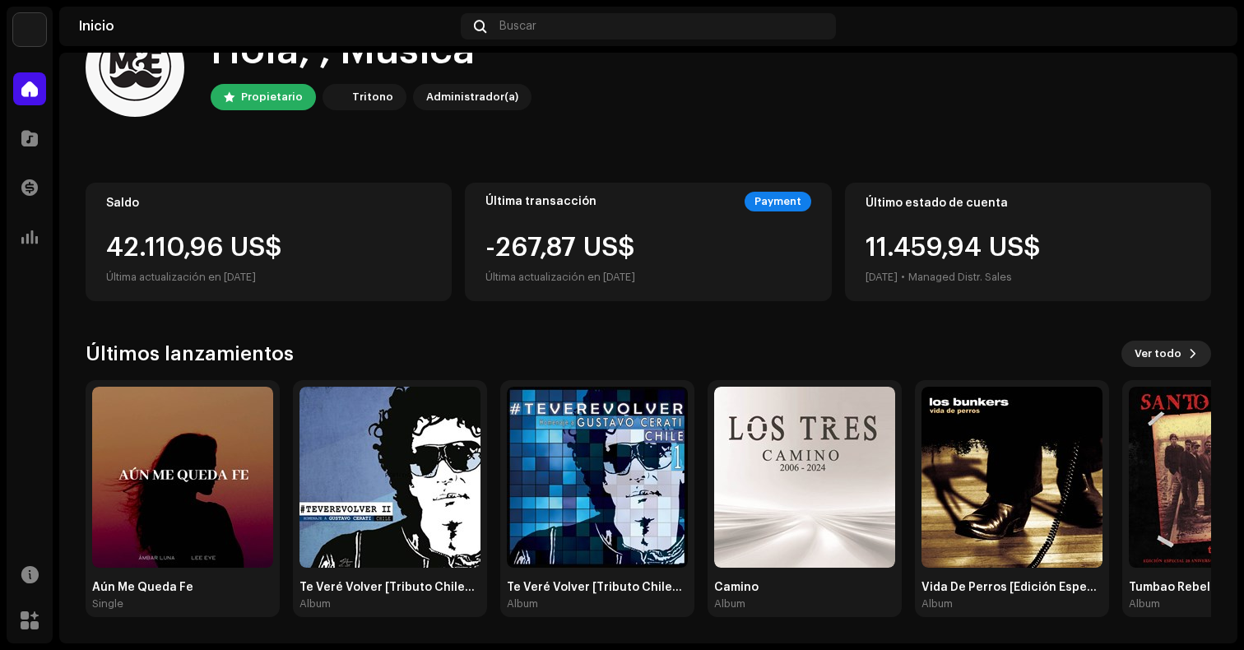
click at [1176, 357] on button "Ver todo" at bounding box center [1166, 354] width 90 height 26
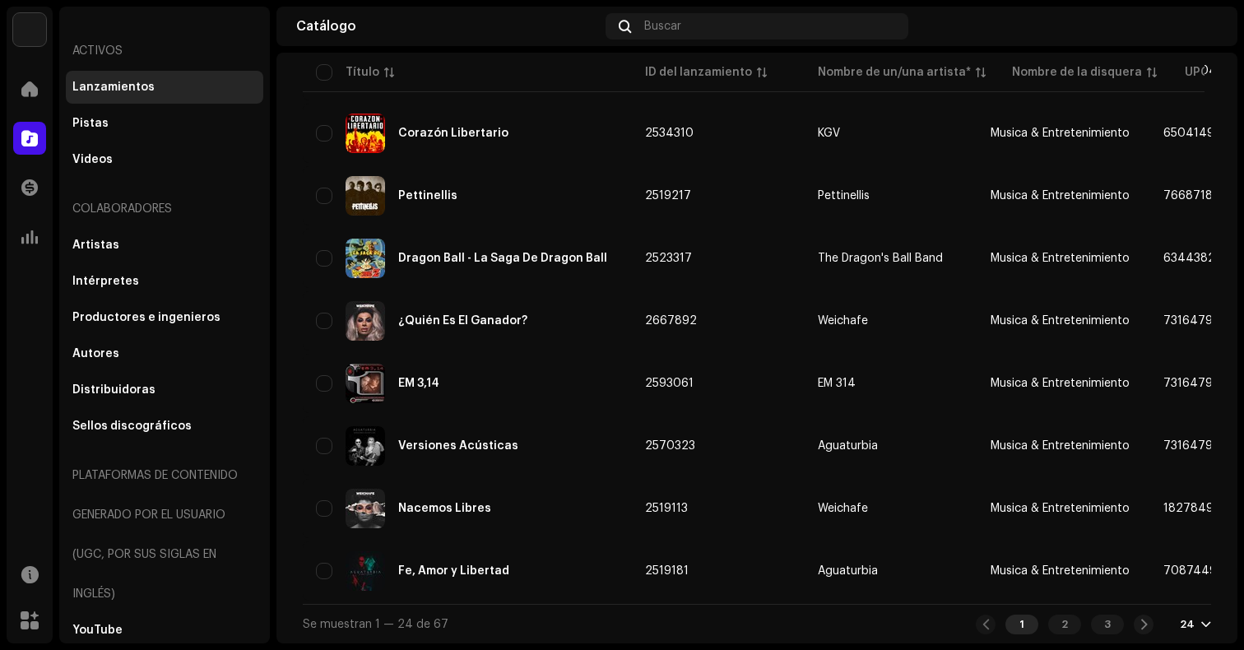
scroll to position [51, 0]
drag, startPoint x: 865, startPoint y: 603, endPoint x: 1061, endPoint y: 610, distance: 195.9
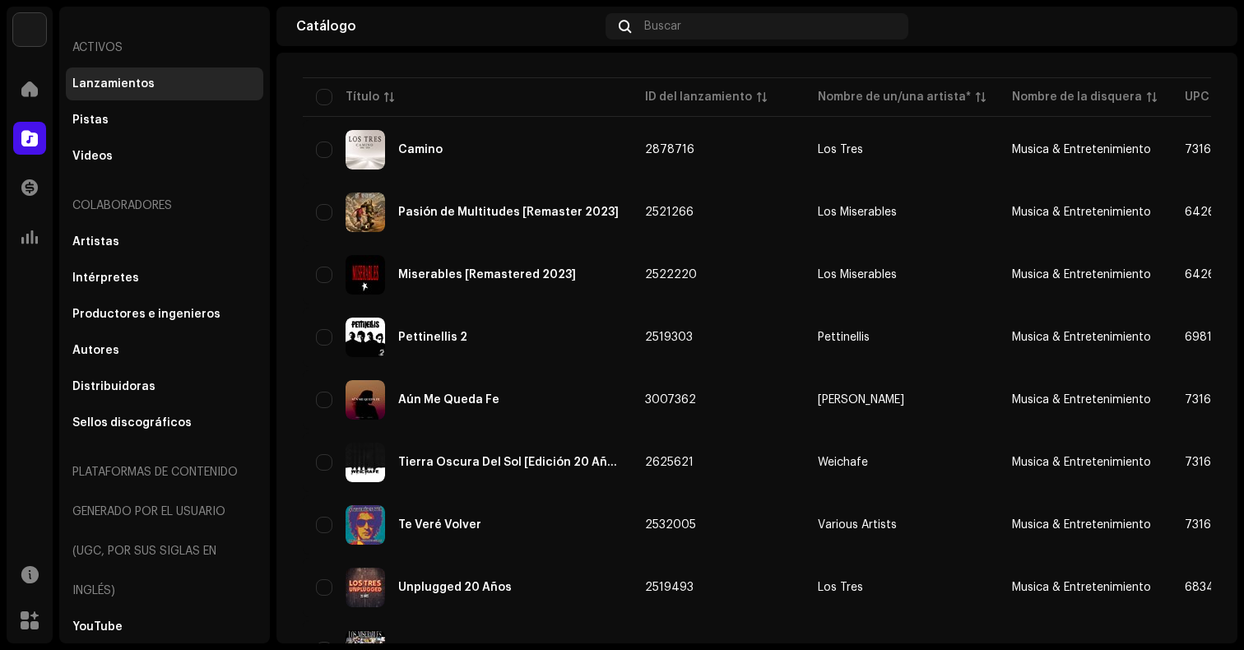
scroll to position [133, 0]
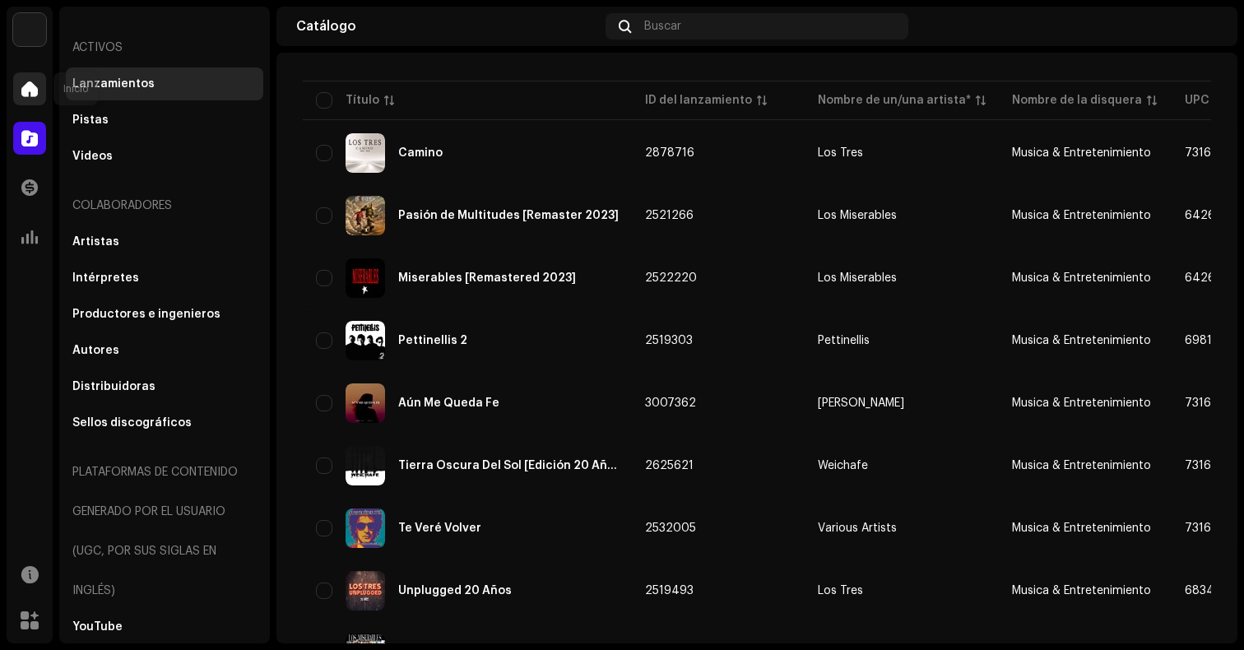
click at [41, 87] on div at bounding box center [29, 88] width 33 height 33
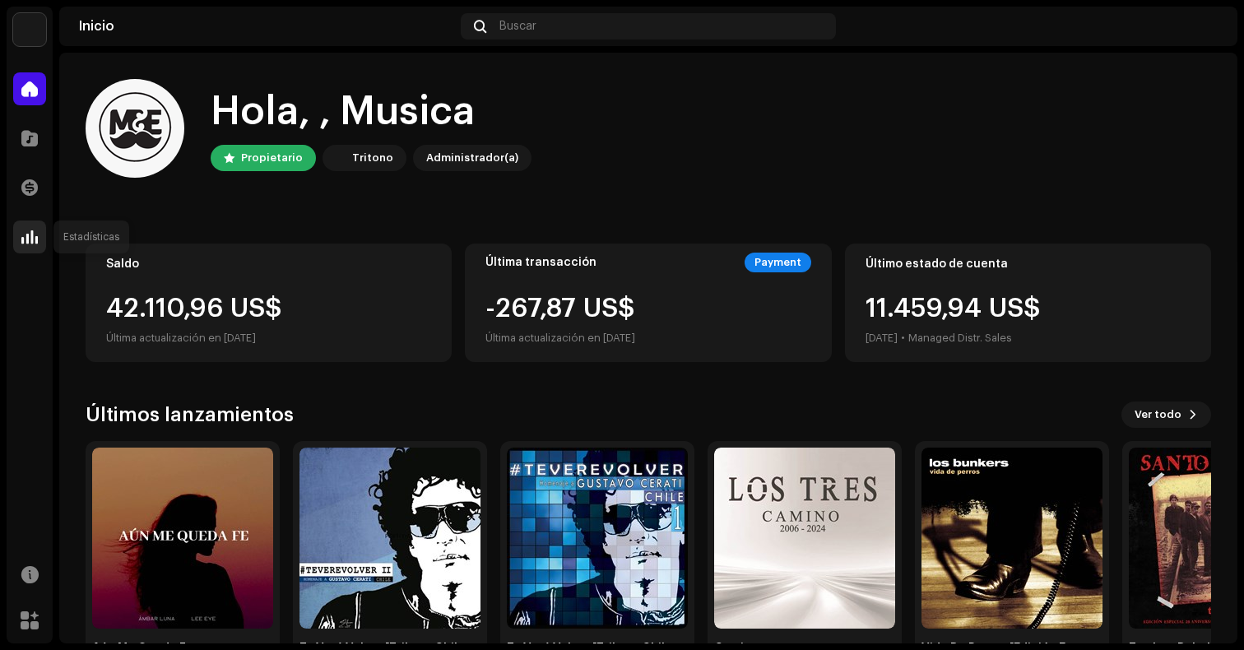
click at [32, 237] on span at bounding box center [29, 236] width 16 height 13
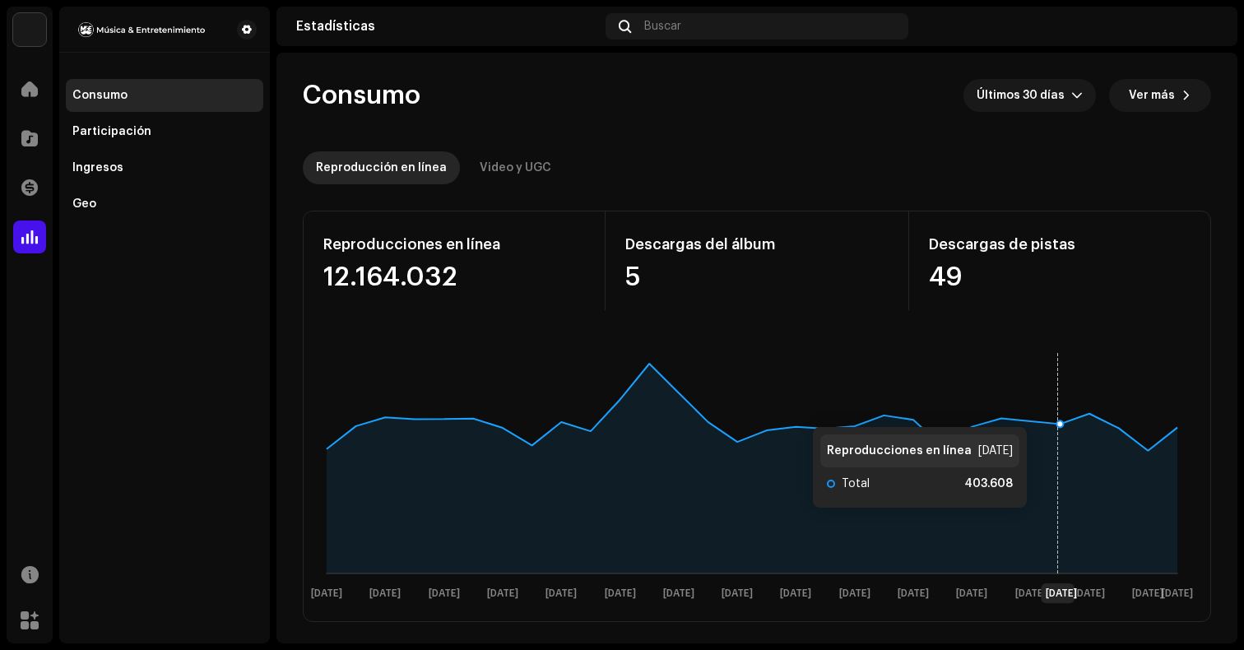
click at [1059, 410] on rect at bounding box center [751, 474] width 883 height 263
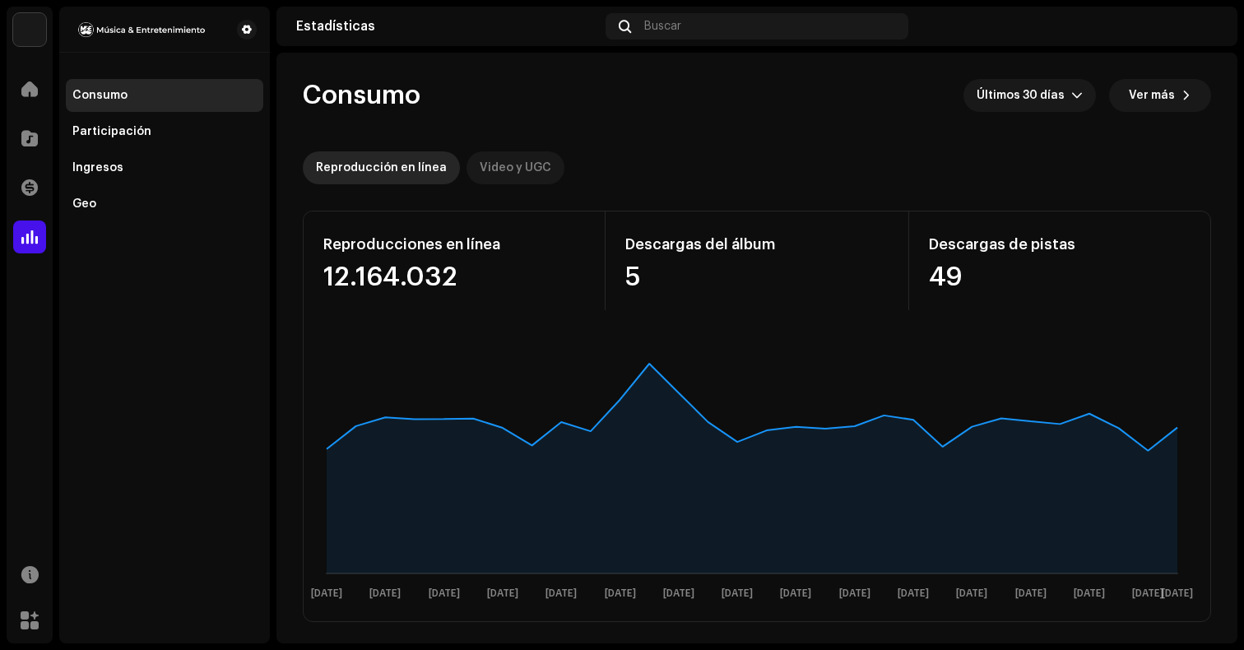
scroll to position [3, 0]
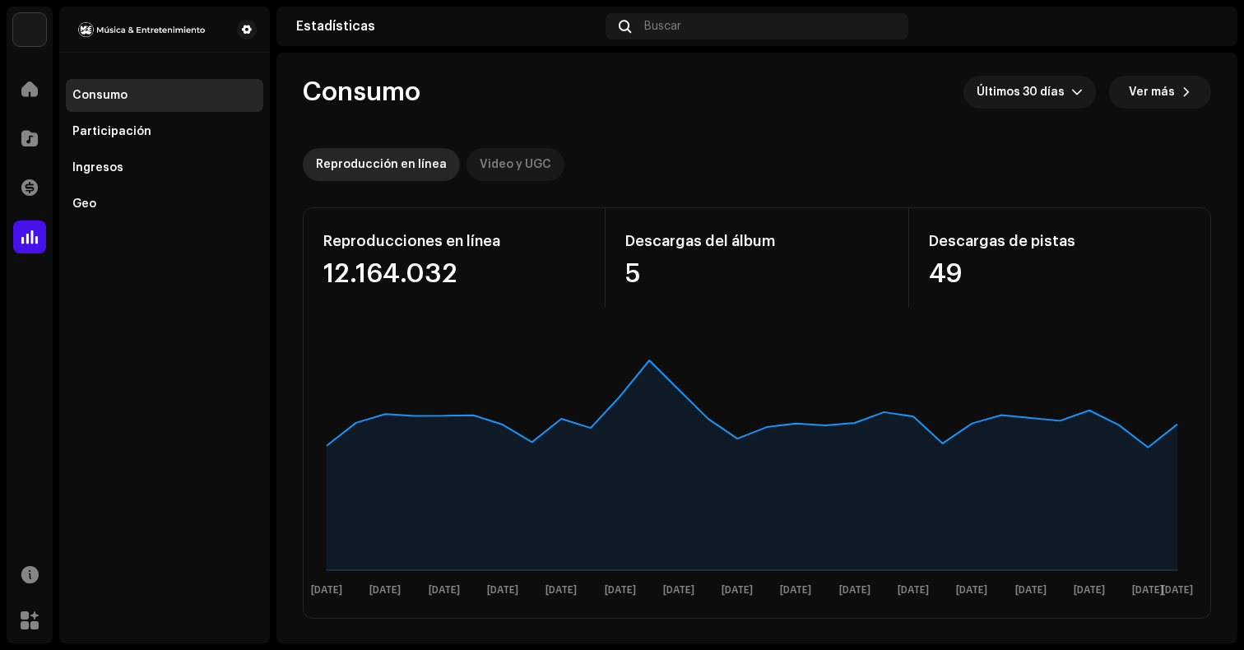
click at [540, 171] on div "Video y UGC" at bounding box center [516, 164] width 72 height 33
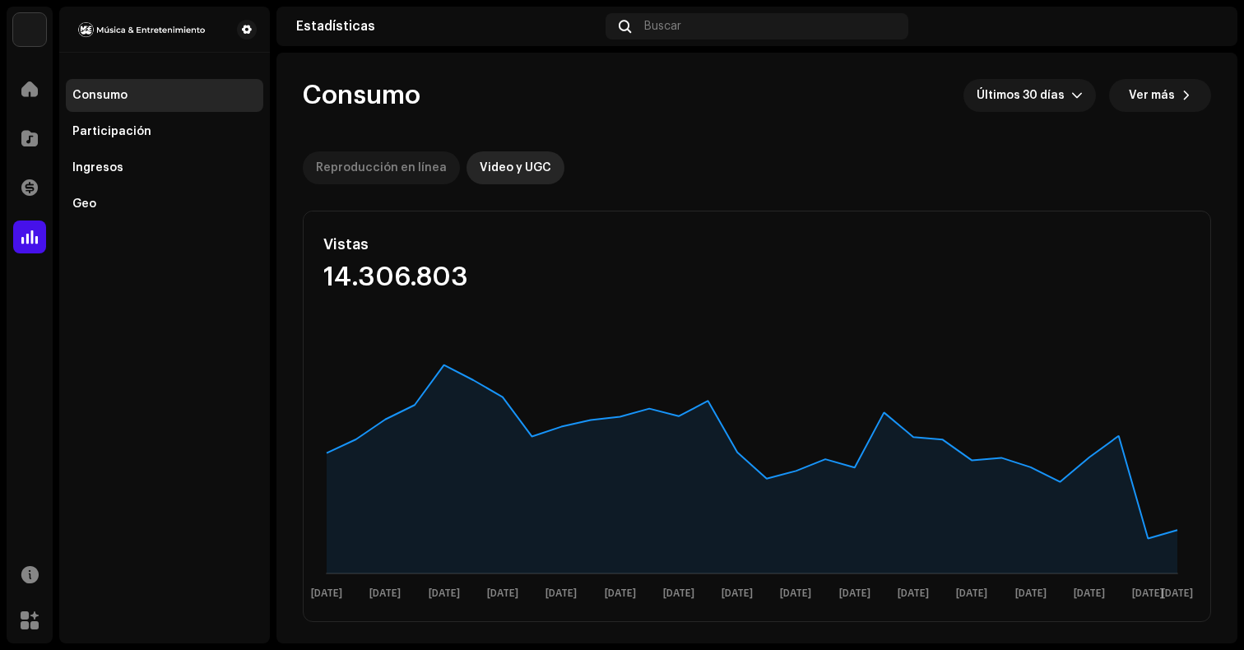
click at [421, 164] on div "Reproducción en línea" at bounding box center [381, 167] width 131 height 33
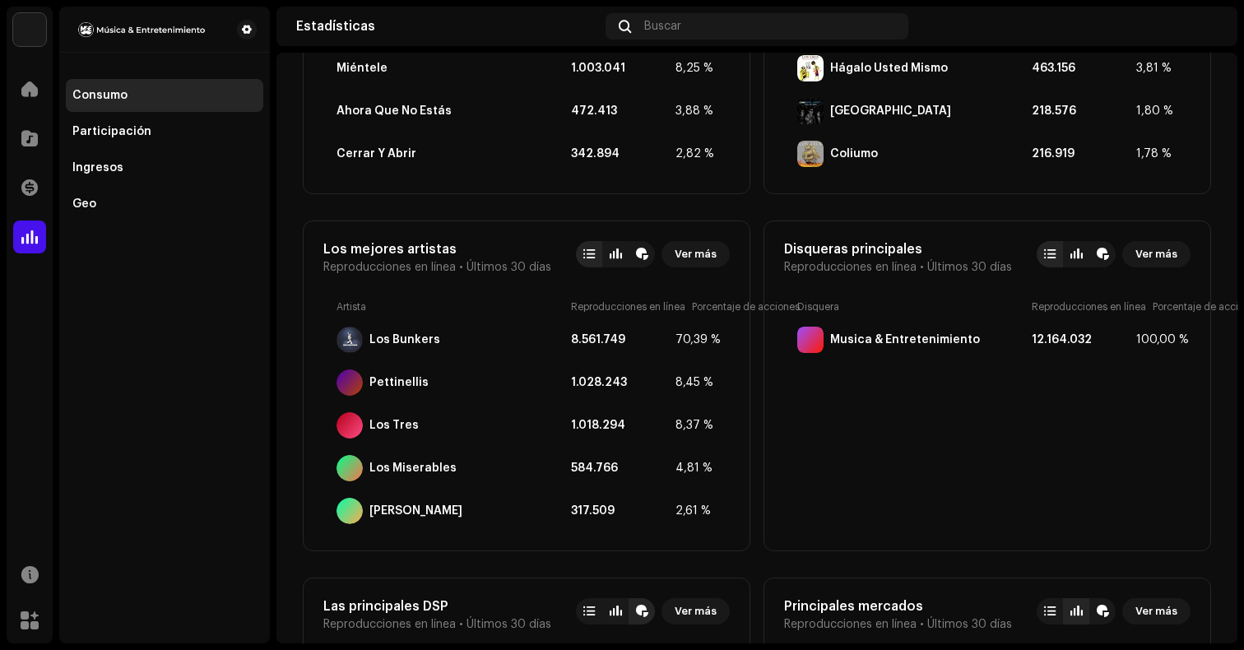
scroll to position [794, 0]
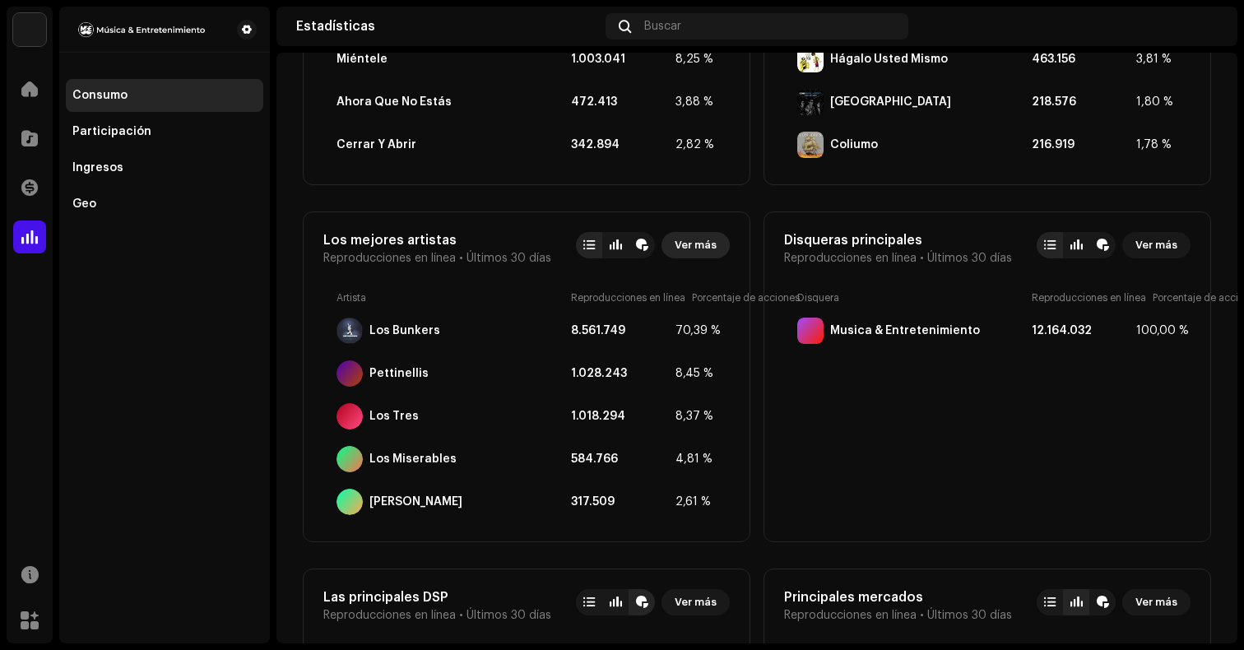
click at [686, 247] on span "Ver más" at bounding box center [696, 245] width 42 height 33
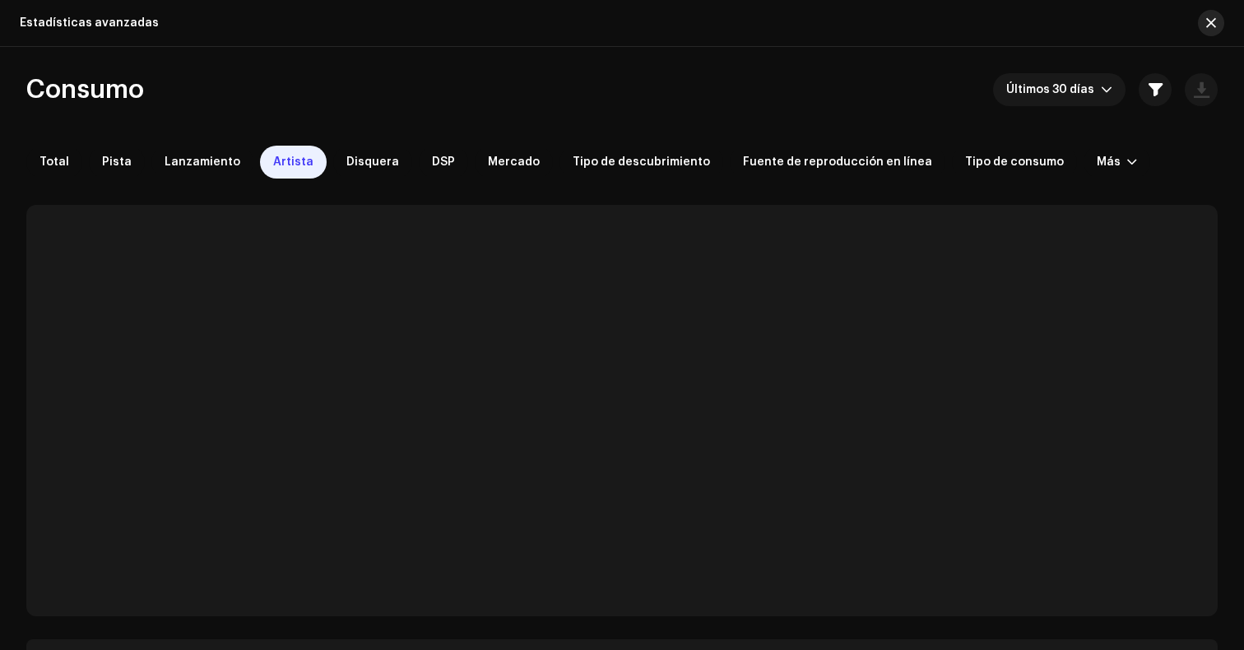
click at [1217, 29] on button "button" at bounding box center [1211, 23] width 26 height 26
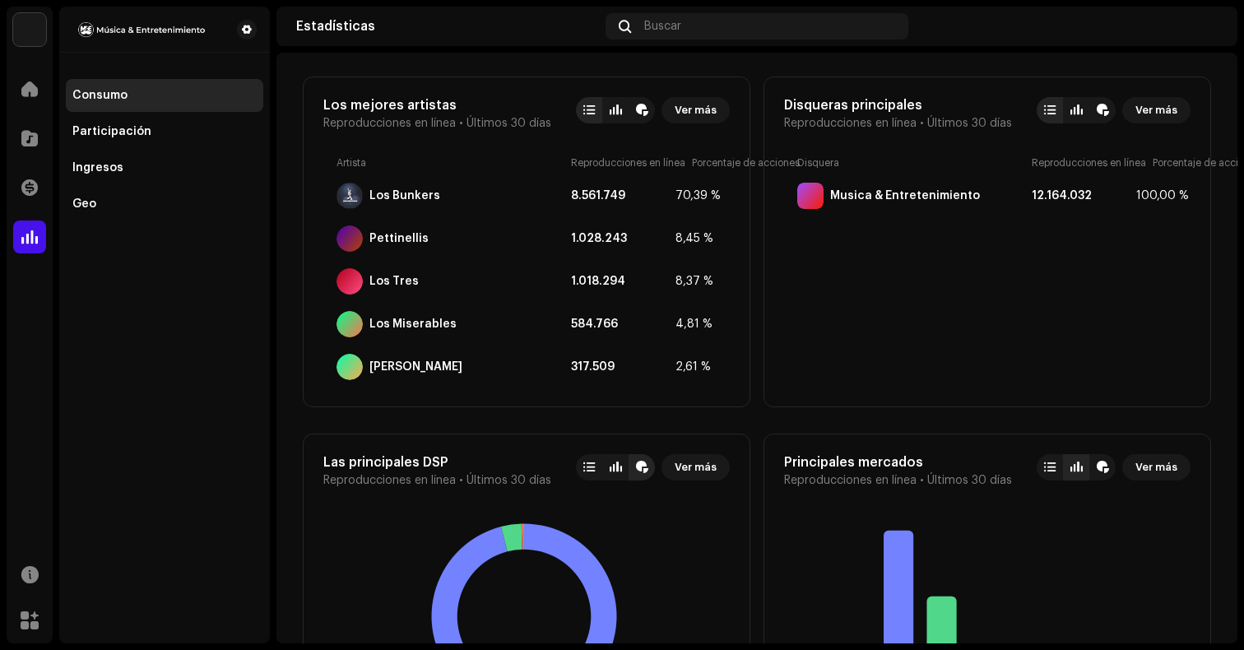
scroll to position [928, 0]
click at [25, 90] on span at bounding box center [29, 88] width 16 height 13
